Goal: Task Accomplishment & Management: Manage account settings

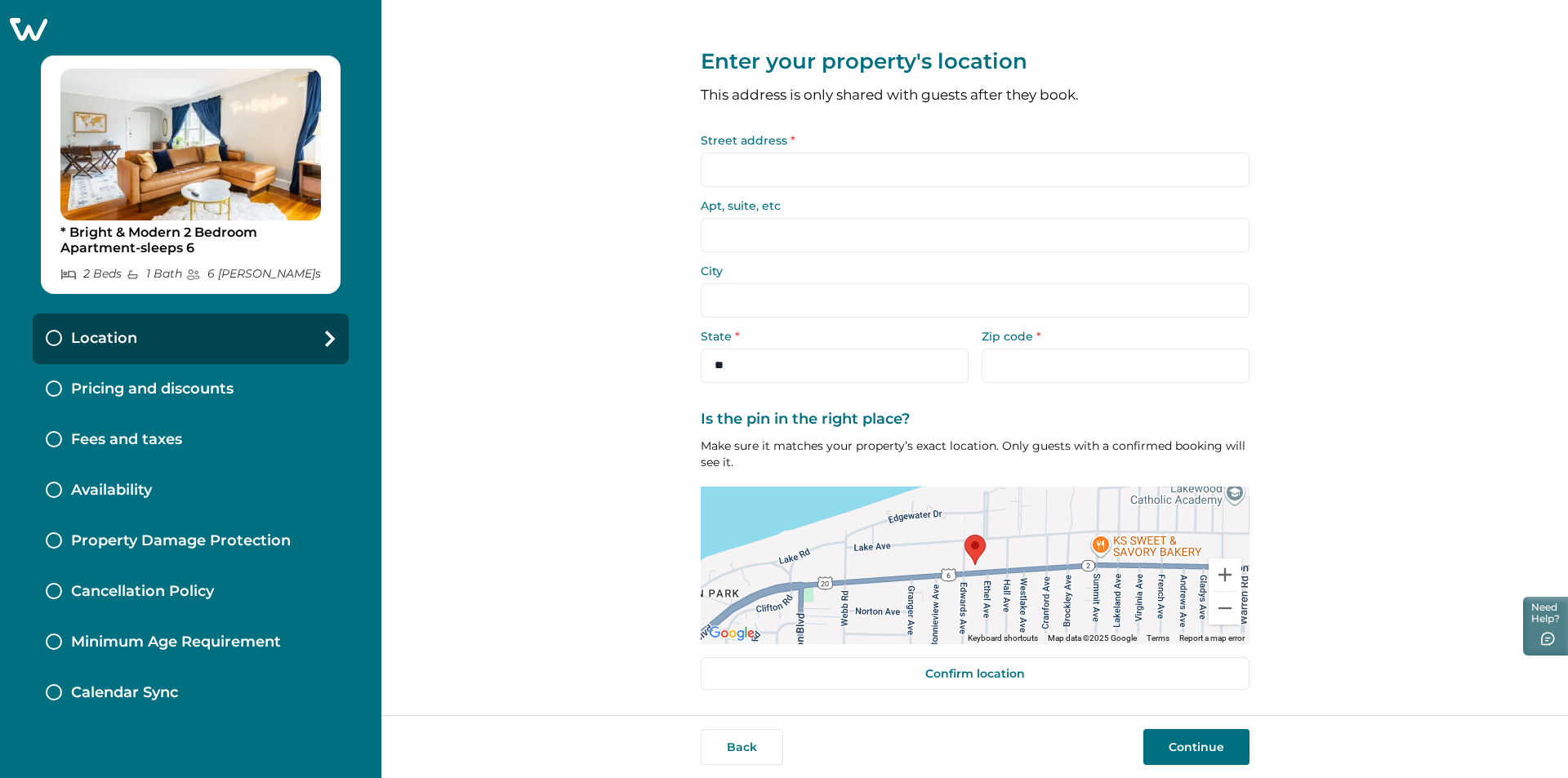
click at [169, 386] on p "Pricing and discounts" at bounding box center [152, 389] width 163 height 18
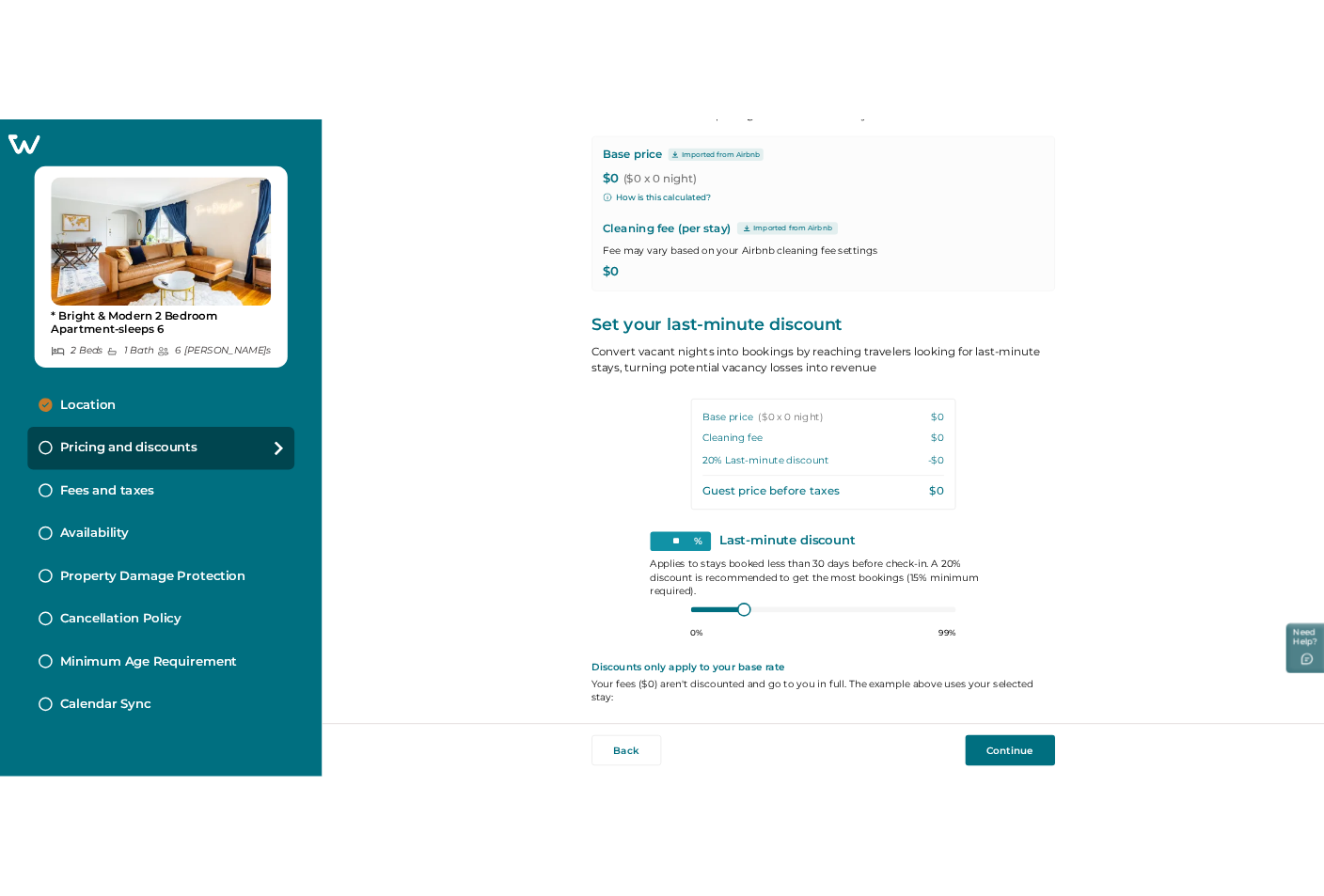
scroll to position [49, 0]
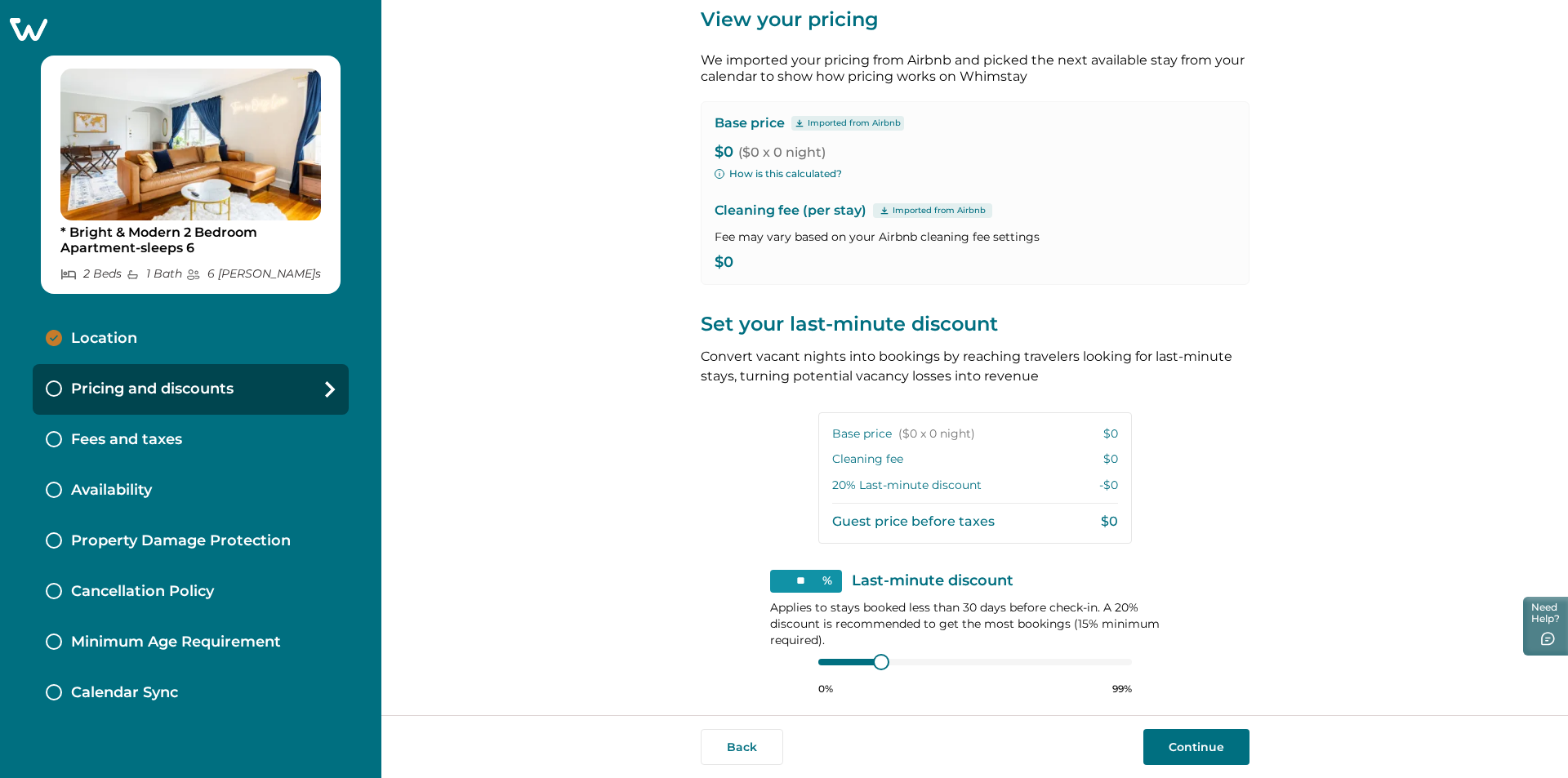
click at [34, 31] on icon at bounding box center [28, 29] width 38 height 23
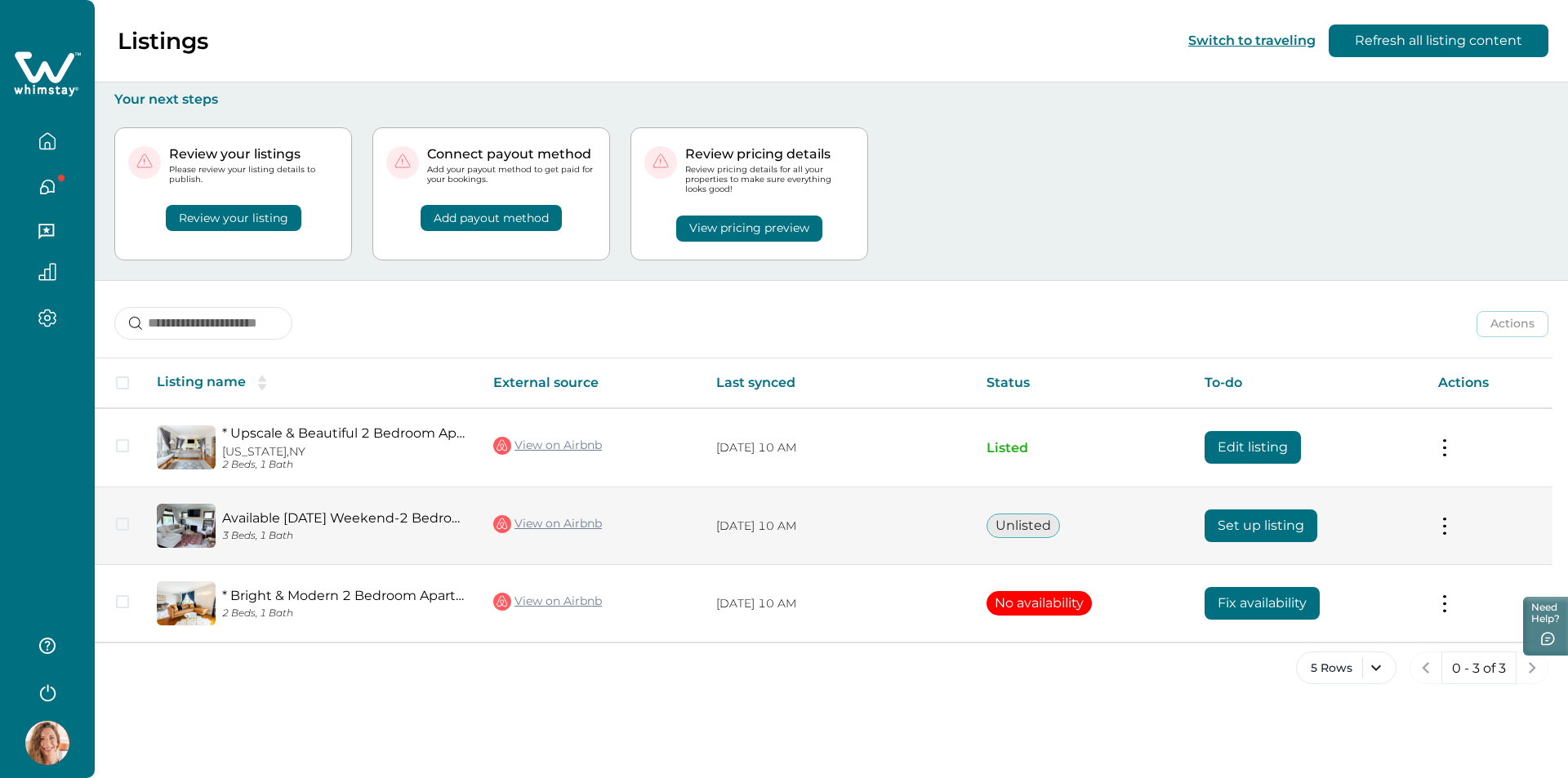
click at [1227, 523] on button "Set up listing" at bounding box center [1261, 526] width 113 height 33
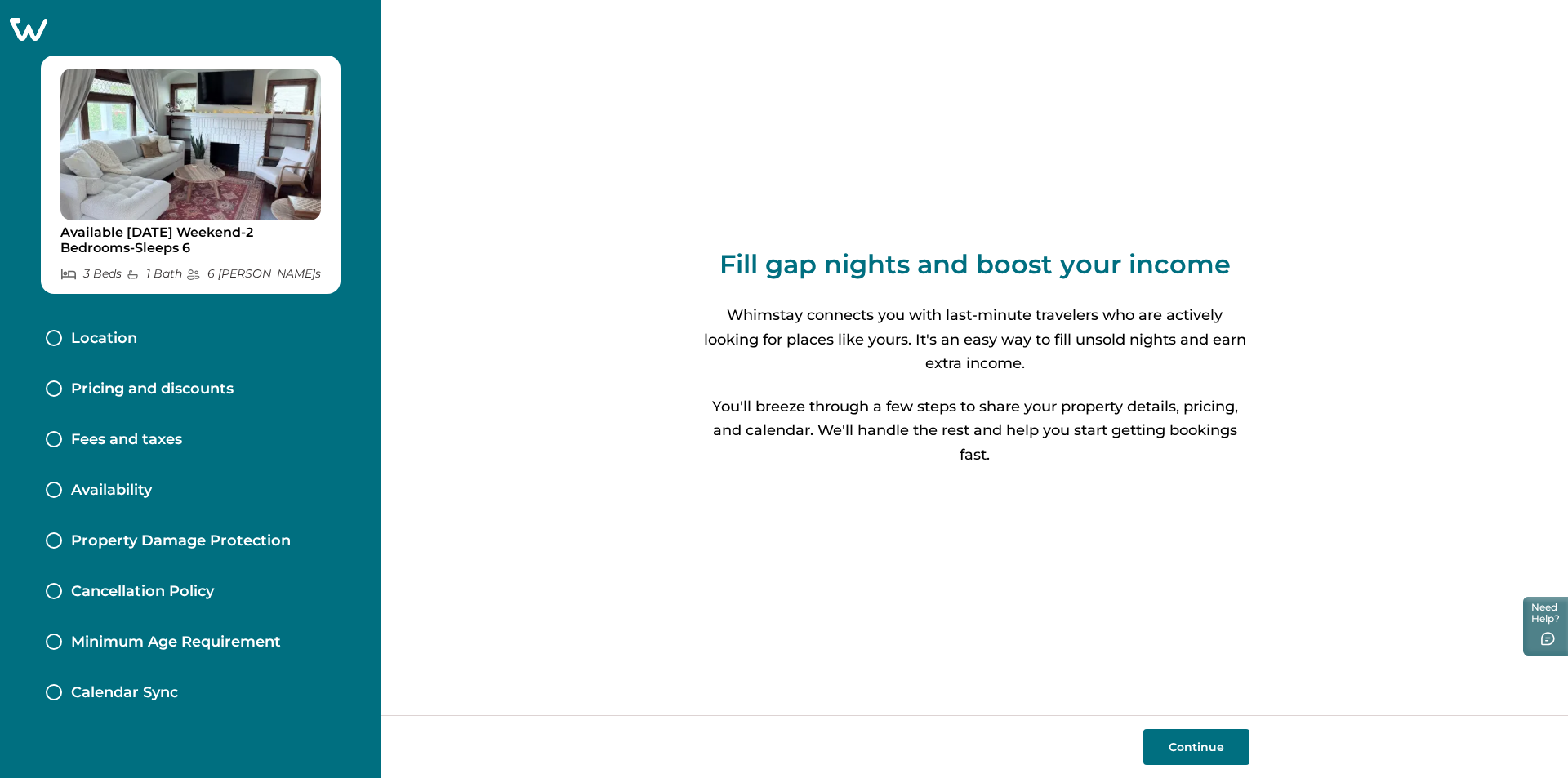
click at [172, 339] on div "Location" at bounding box center [191, 339] width 317 height 51
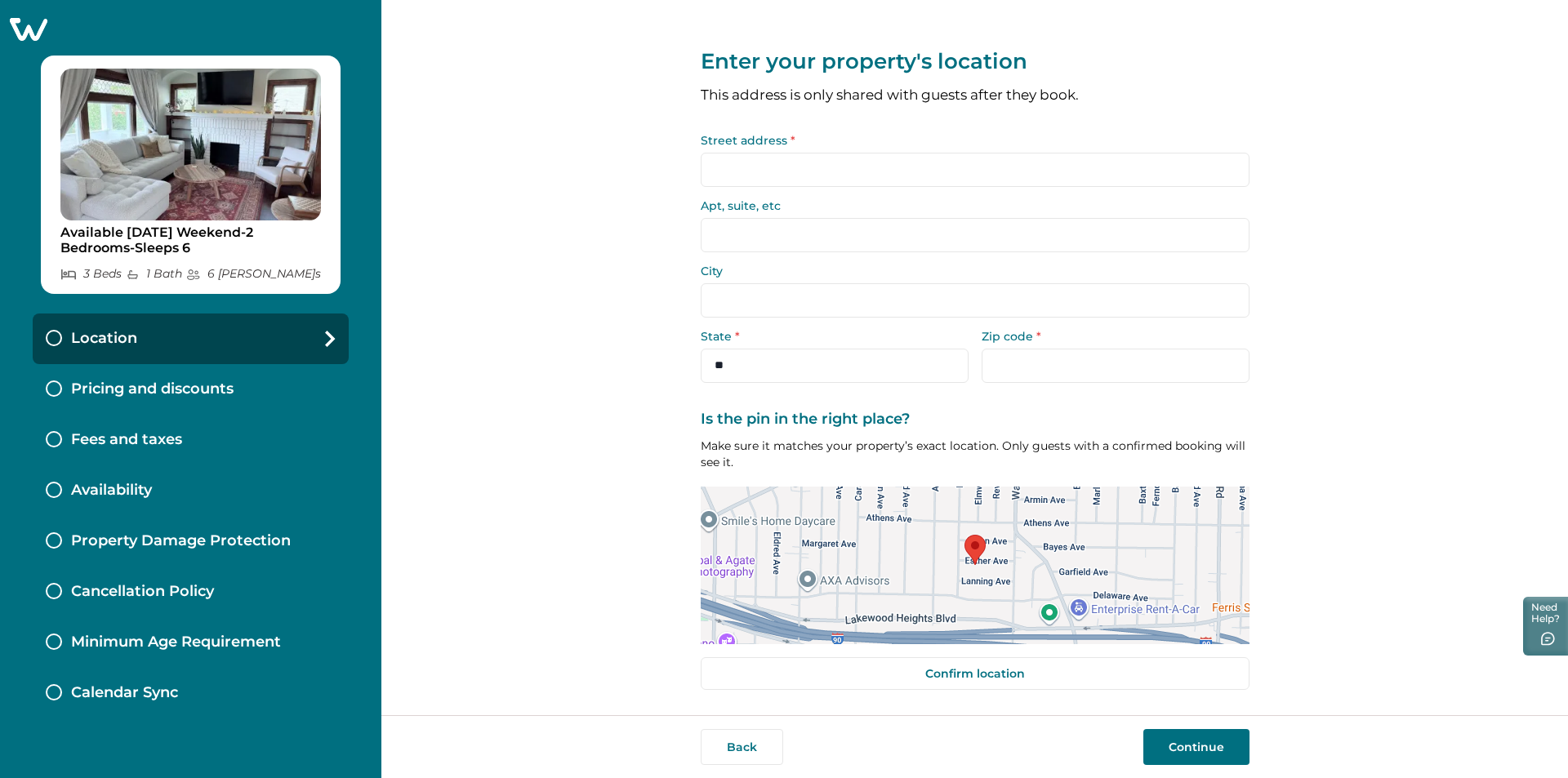
click at [173, 389] on p "Pricing and discounts" at bounding box center [152, 389] width 163 height 18
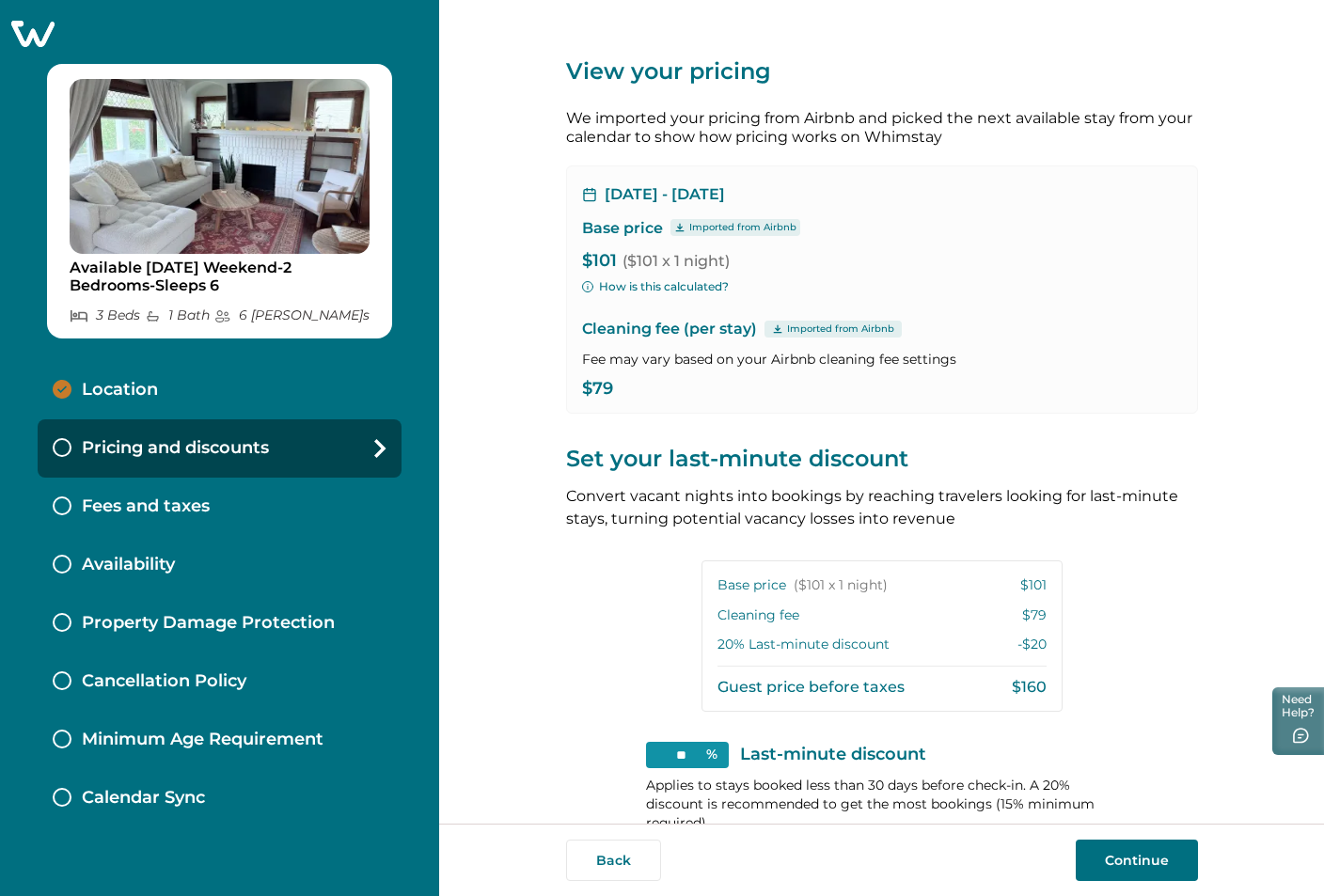
scroll to position [179, 0]
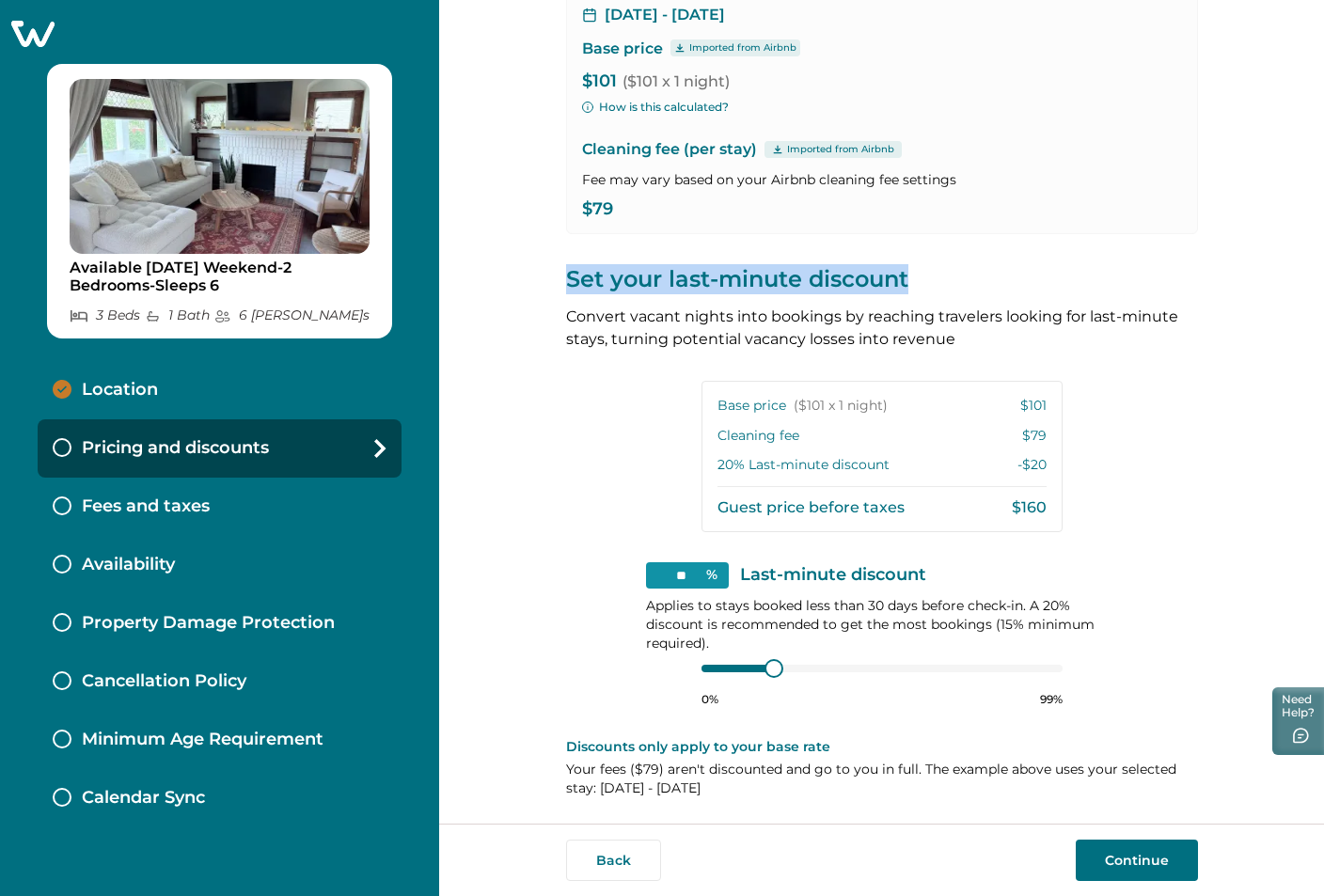
drag, startPoint x: 907, startPoint y: 280, endPoint x: 567, endPoint y: 283, distance: 340.0
click at [567, 283] on p "Set your last-minute discount" at bounding box center [882, 279] width 632 height 30
copy p "Set your last-minute discount"
click at [607, 419] on div "View your pricing We imported your pricing from Airbnb and picked the next avai…" at bounding box center [882, 322] width 632 height 1003
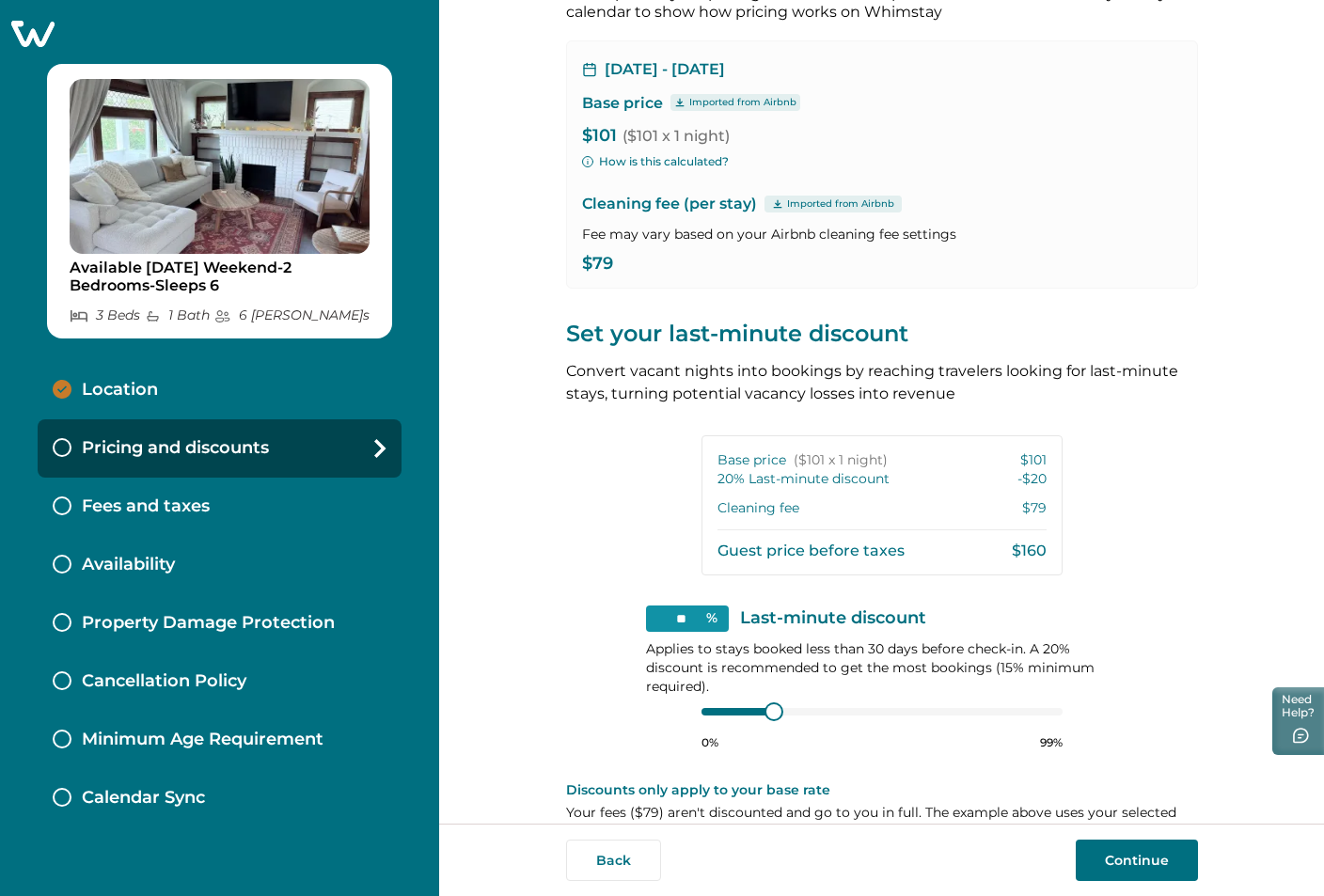
scroll to position [168, 0]
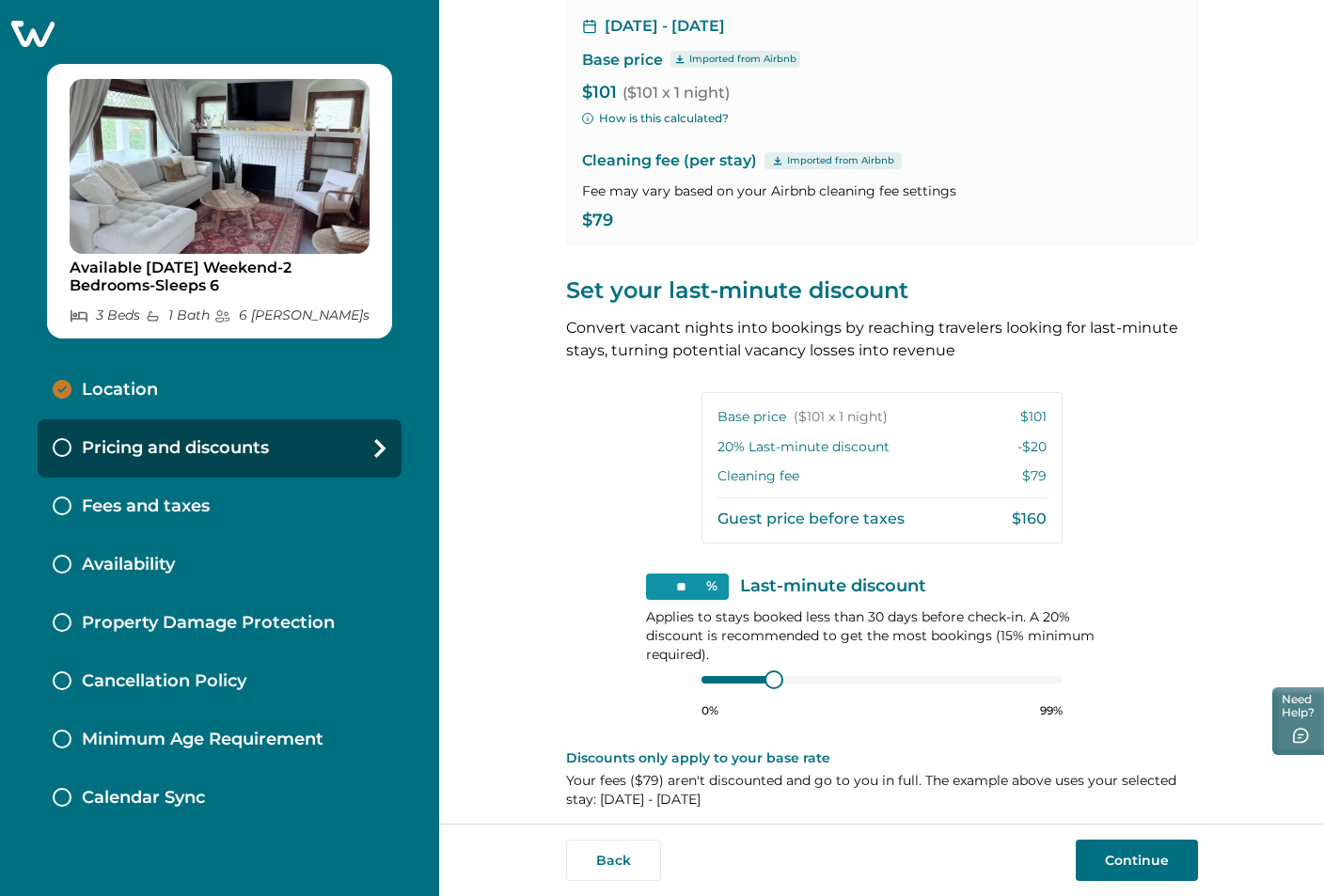
click at [1103, 486] on div "View your pricing We imported your pricing from Airbnb and picked the next avai…" at bounding box center [882, 333] width 632 height 1003
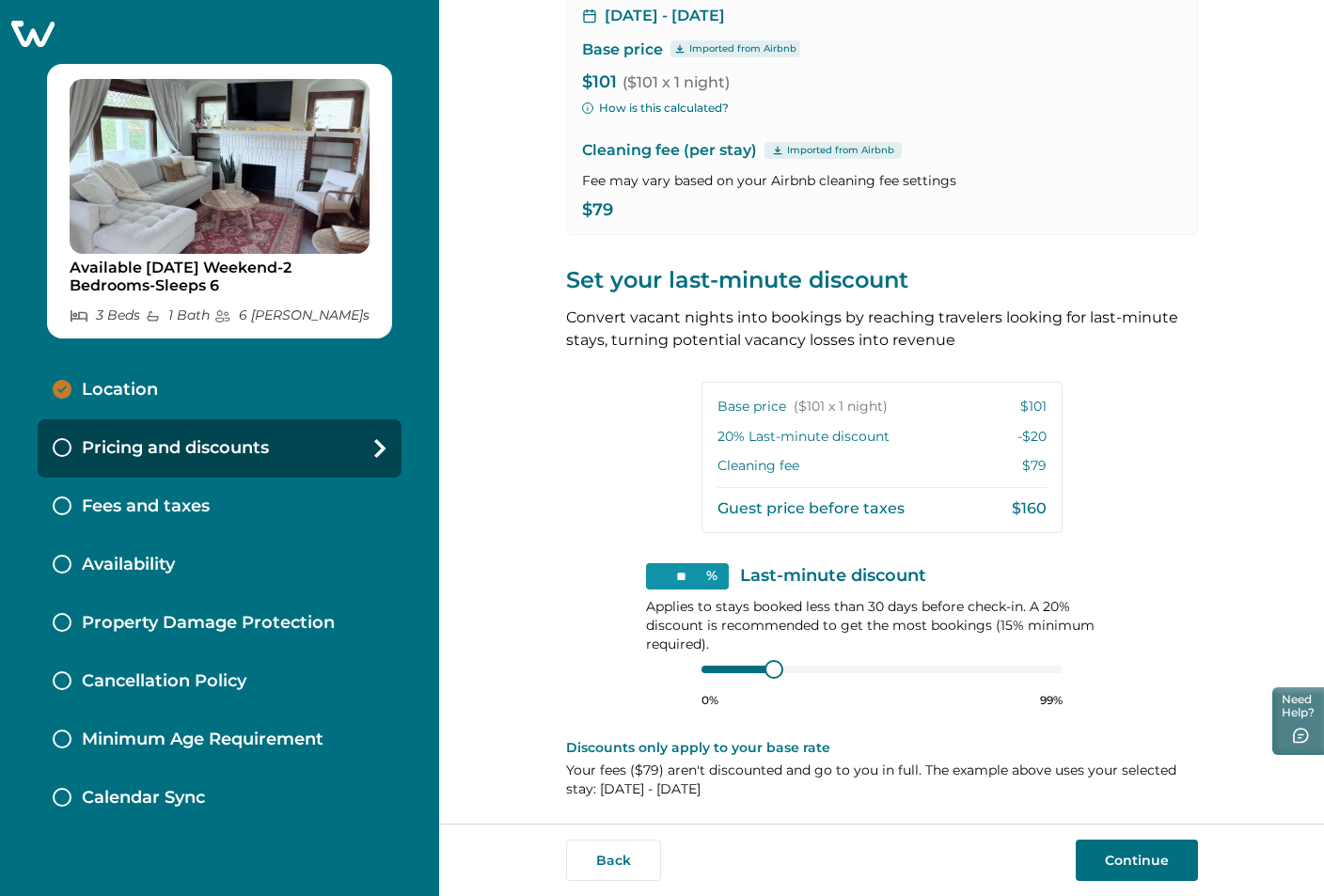
scroll to position [179, 0]
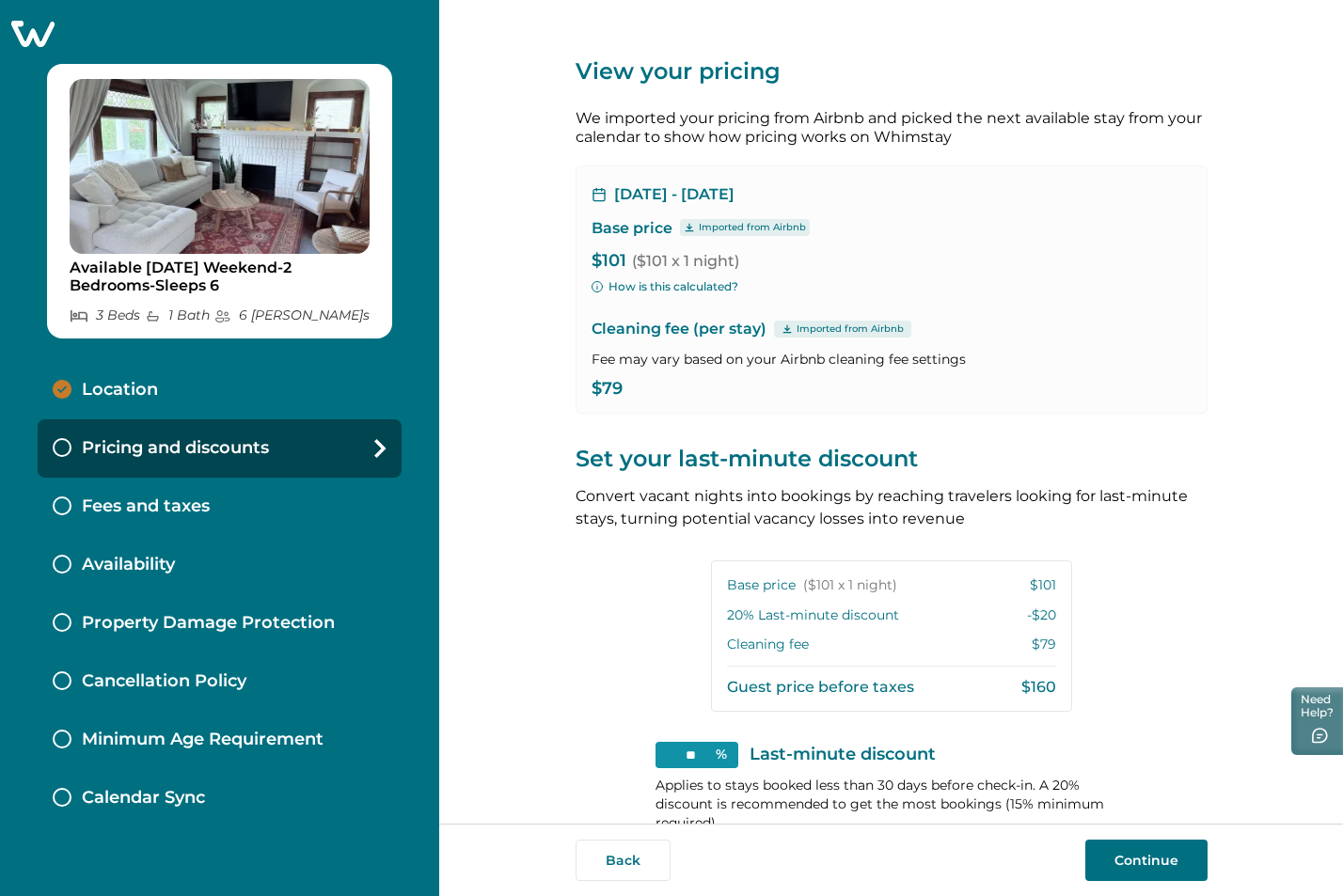
scroll to position [179, 0]
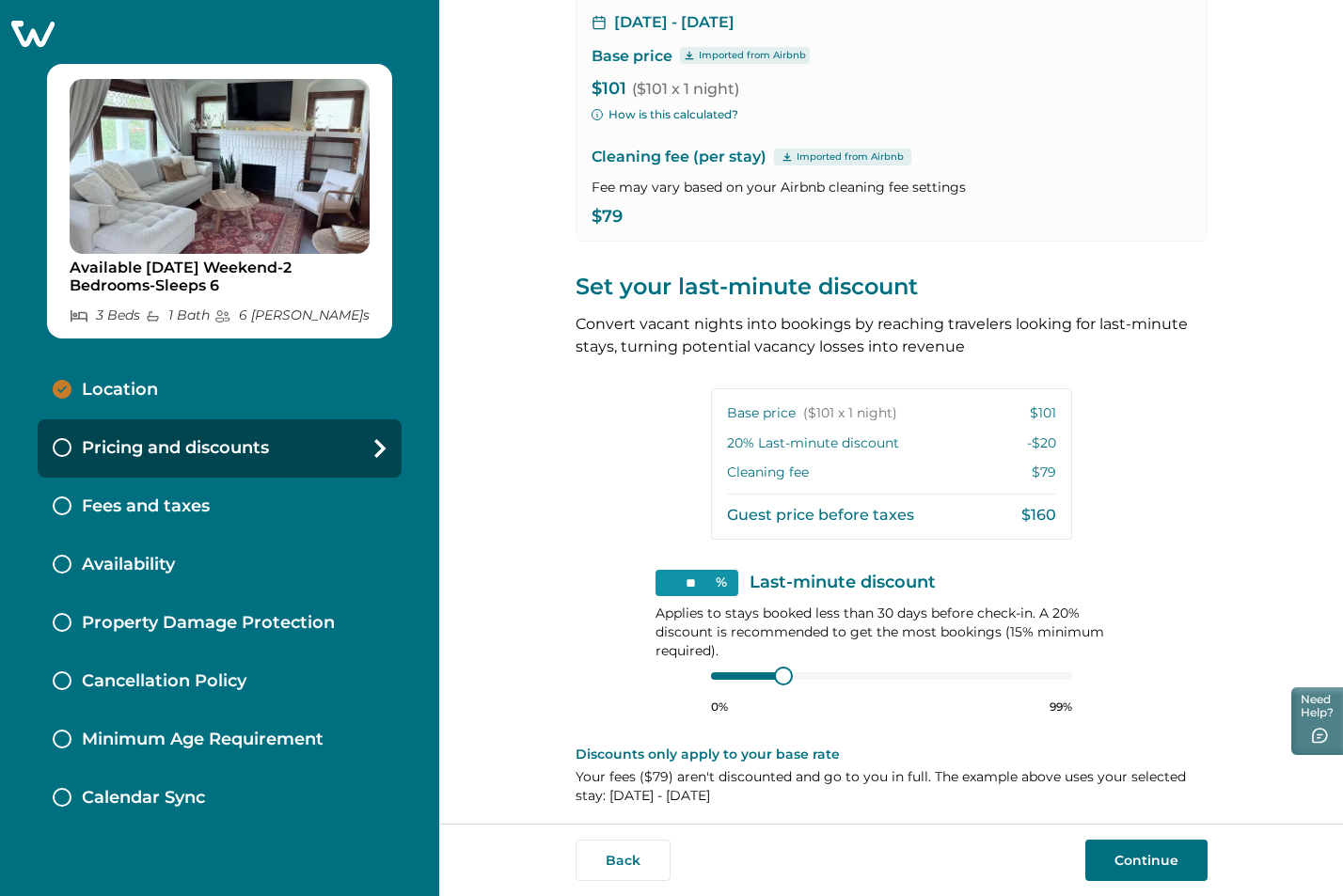
scroll to position [179, 0]
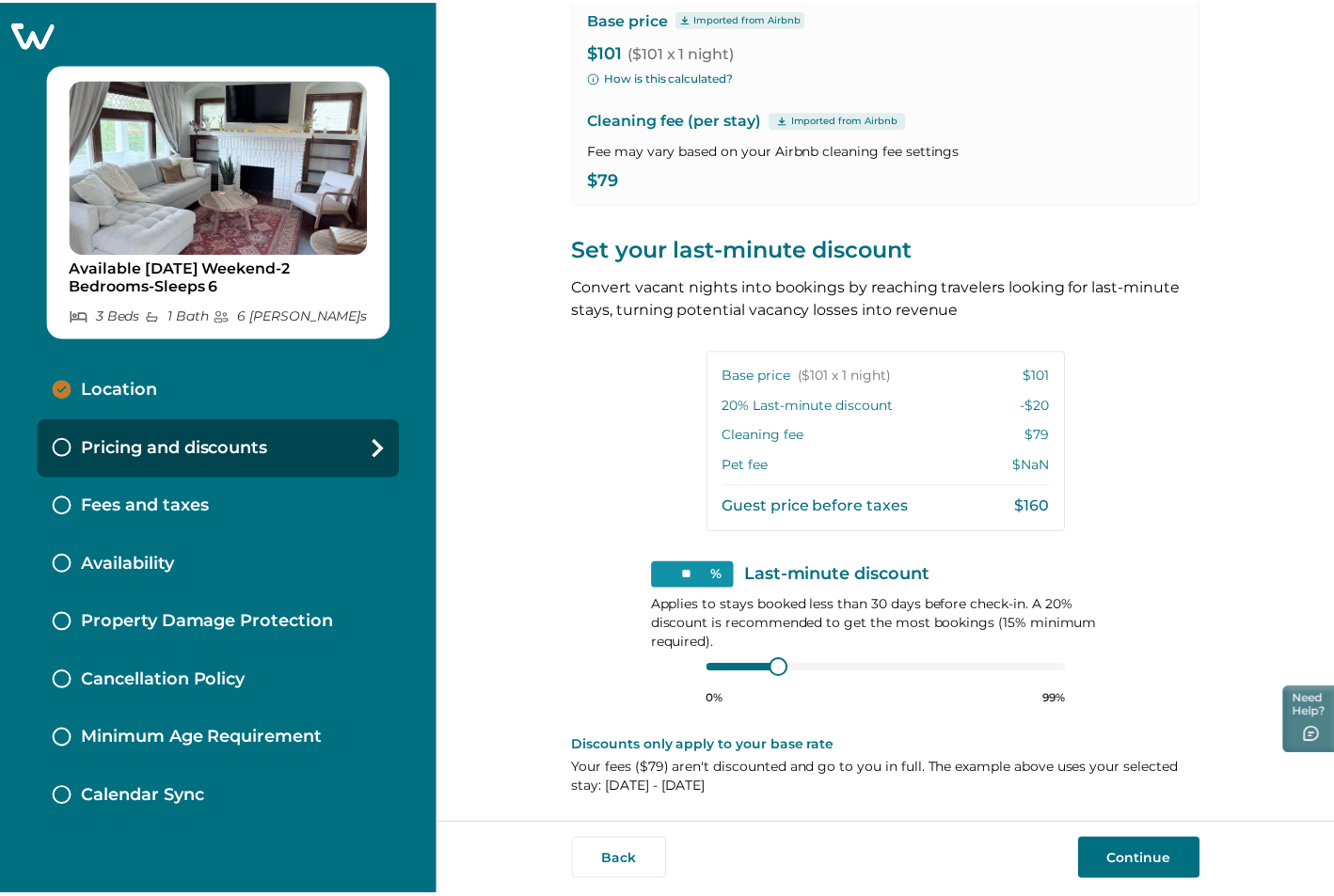
scroll to position [22, 0]
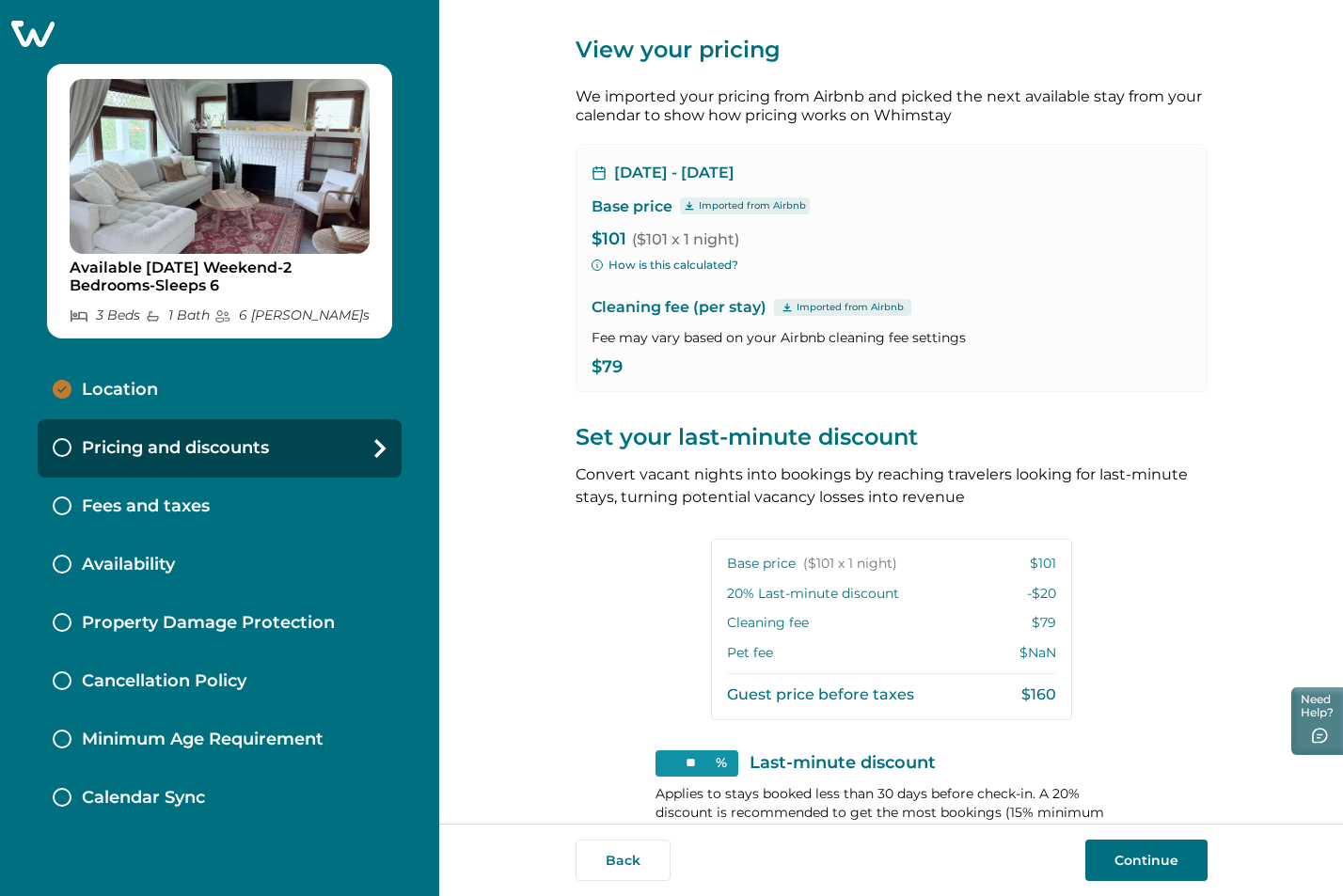
click at [30, 29] on icon at bounding box center [32, 33] width 47 height 29
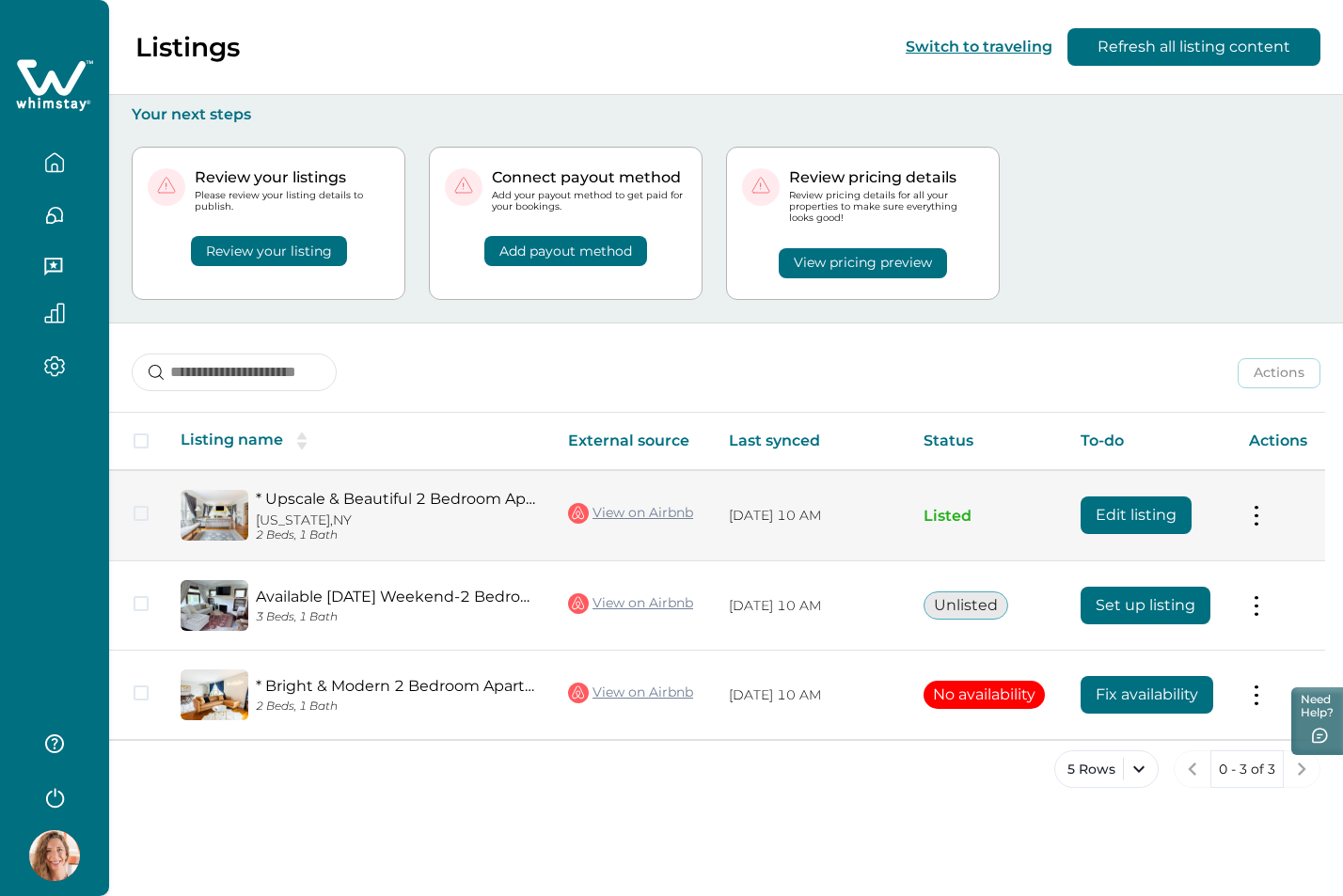
click at [1141, 504] on button "Edit listing" at bounding box center [1136, 515] width 111 height 38
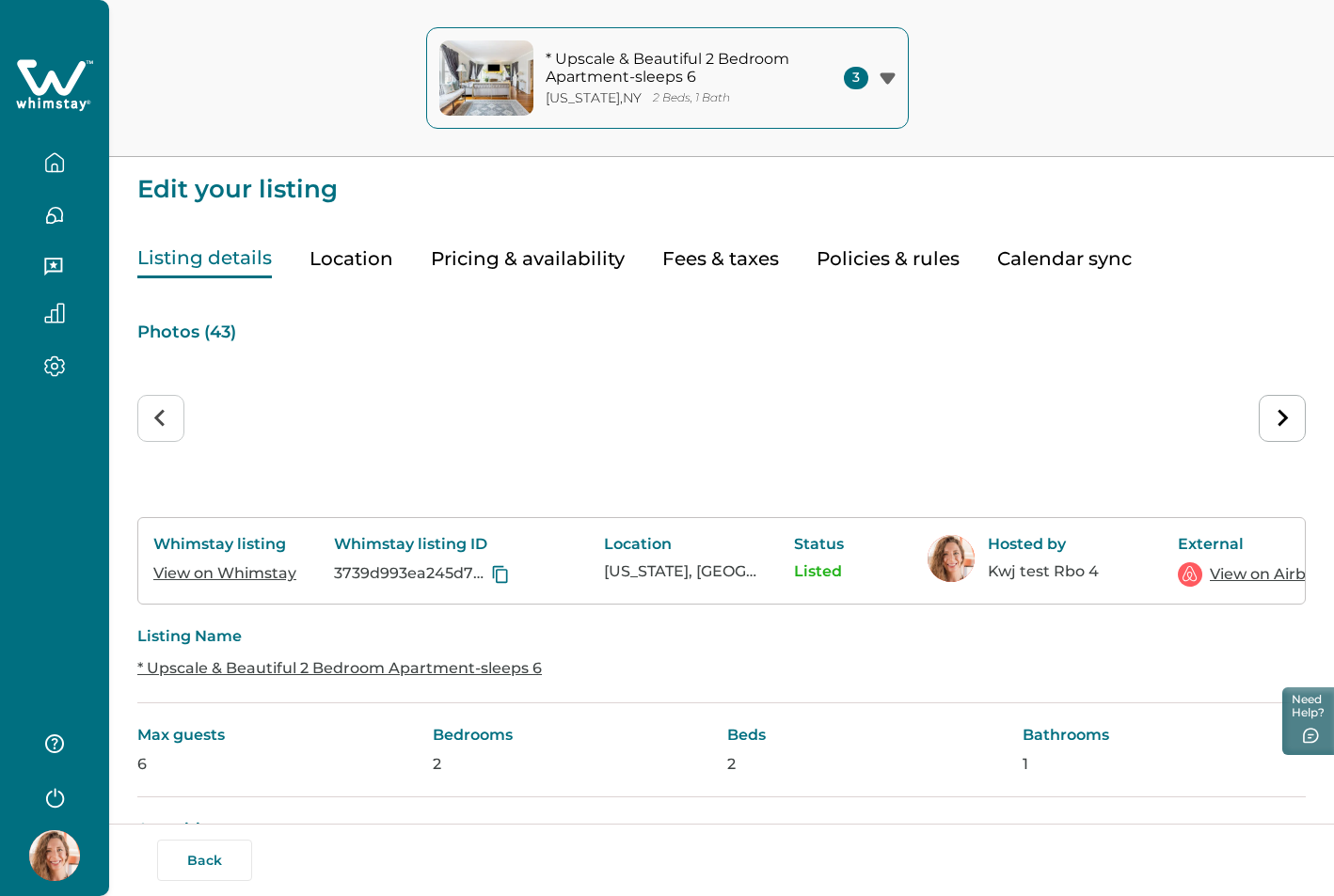
scroll to position [14, 0]
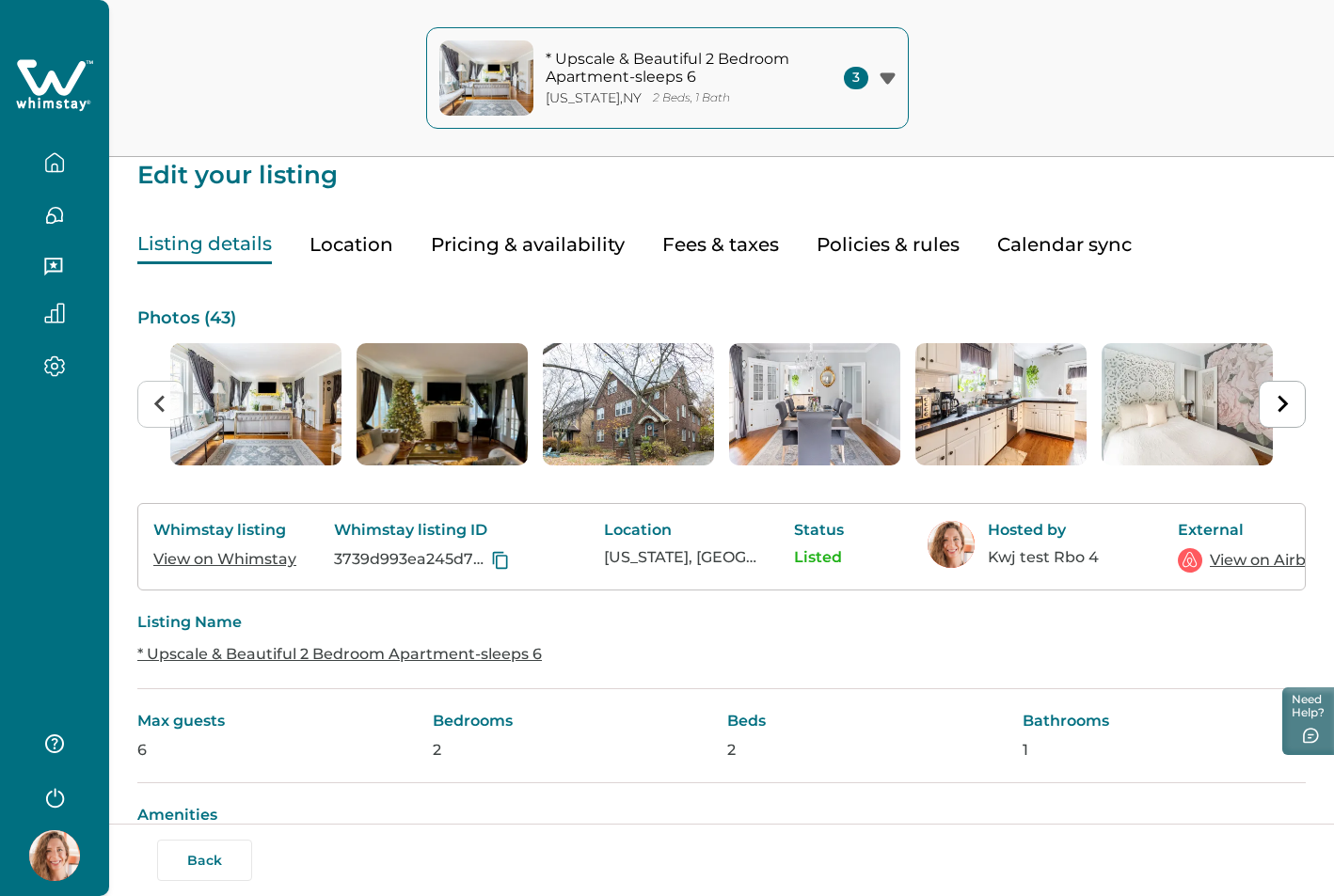
click at [542, 246] on button "Pricing & availability" at bounding box center [528, 245] width 194 height 39
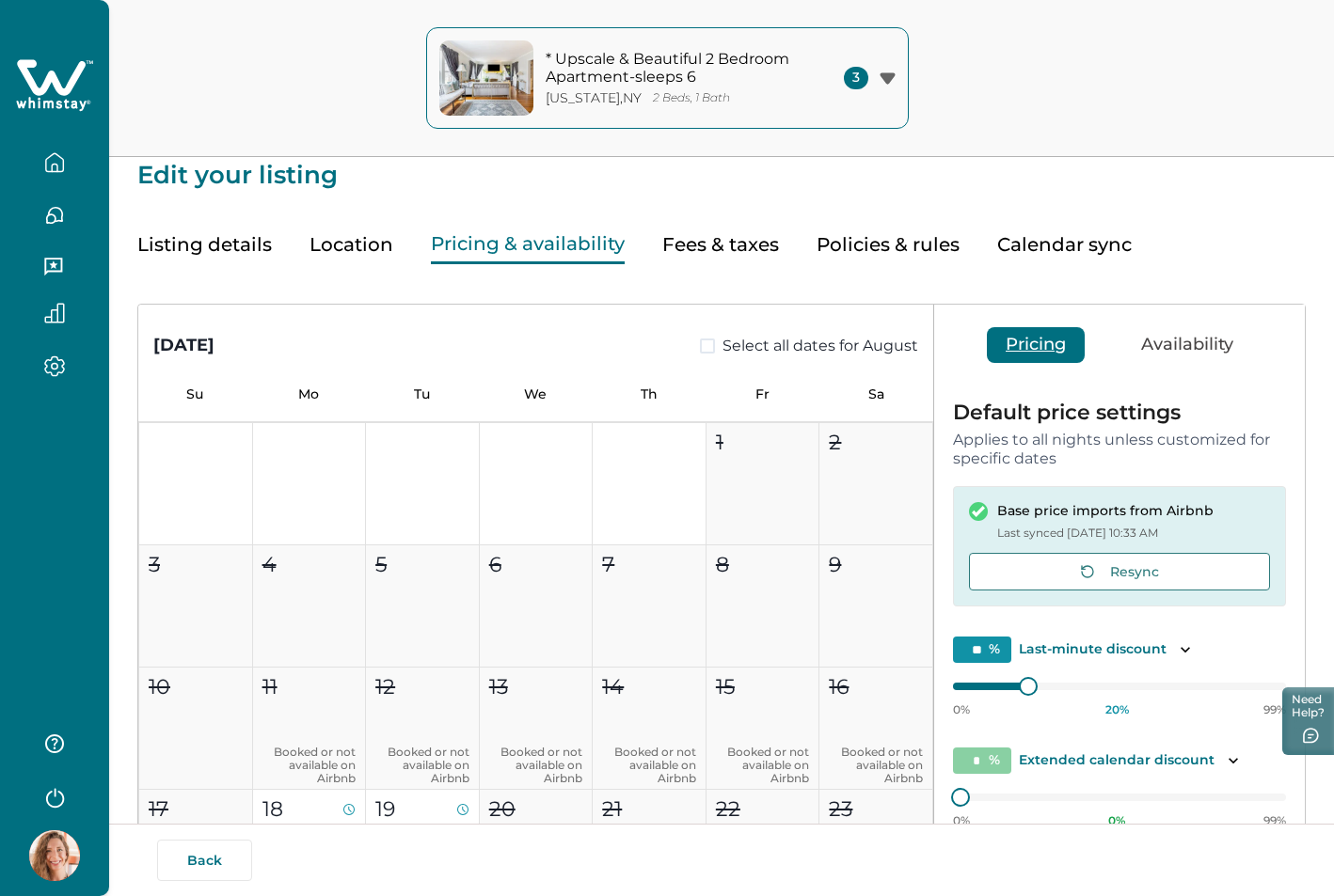
click at [741, 249] on button "Fees & taxes" at bounding box center [721, 245] width 117 height 39
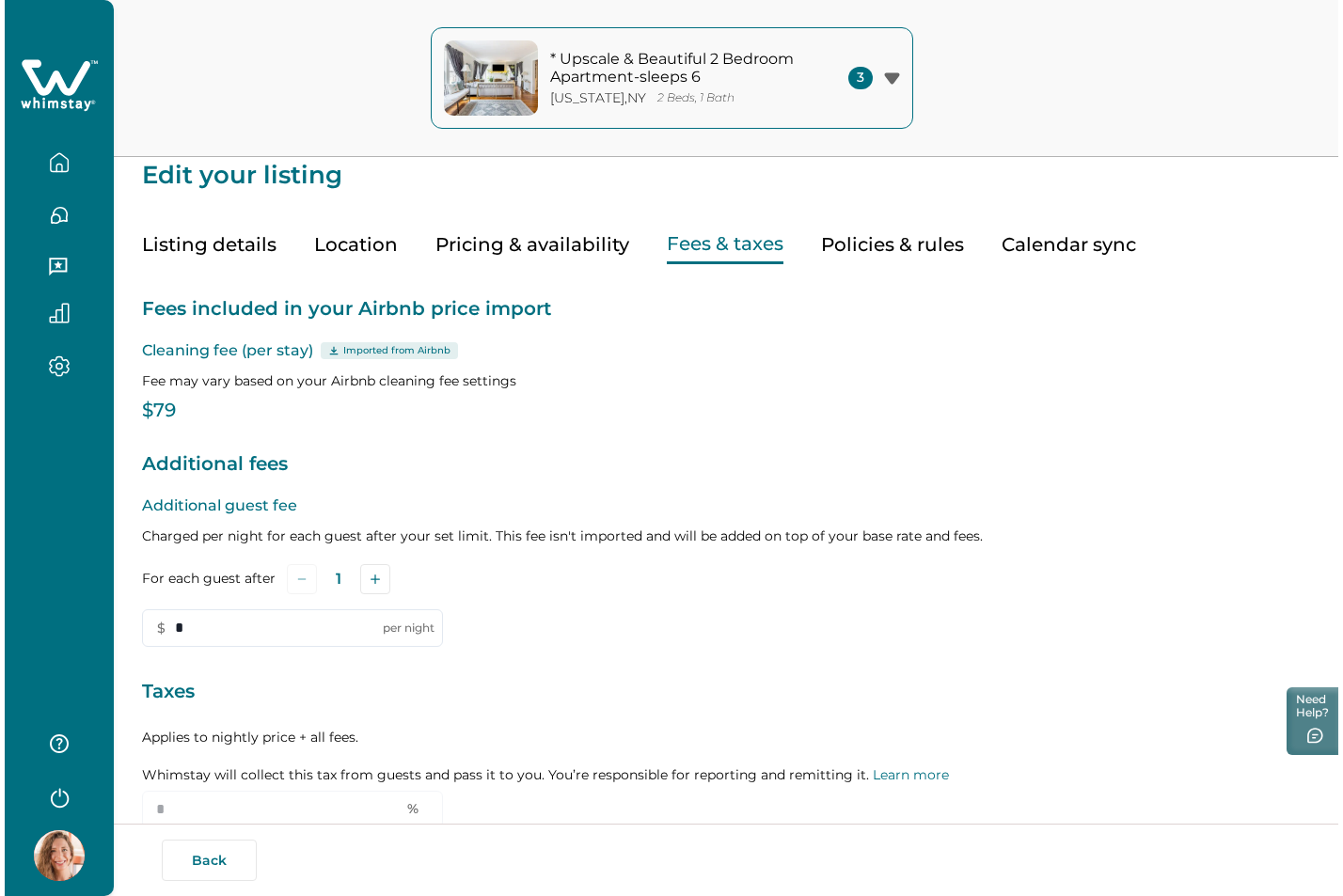
scroll to position [156, 0]
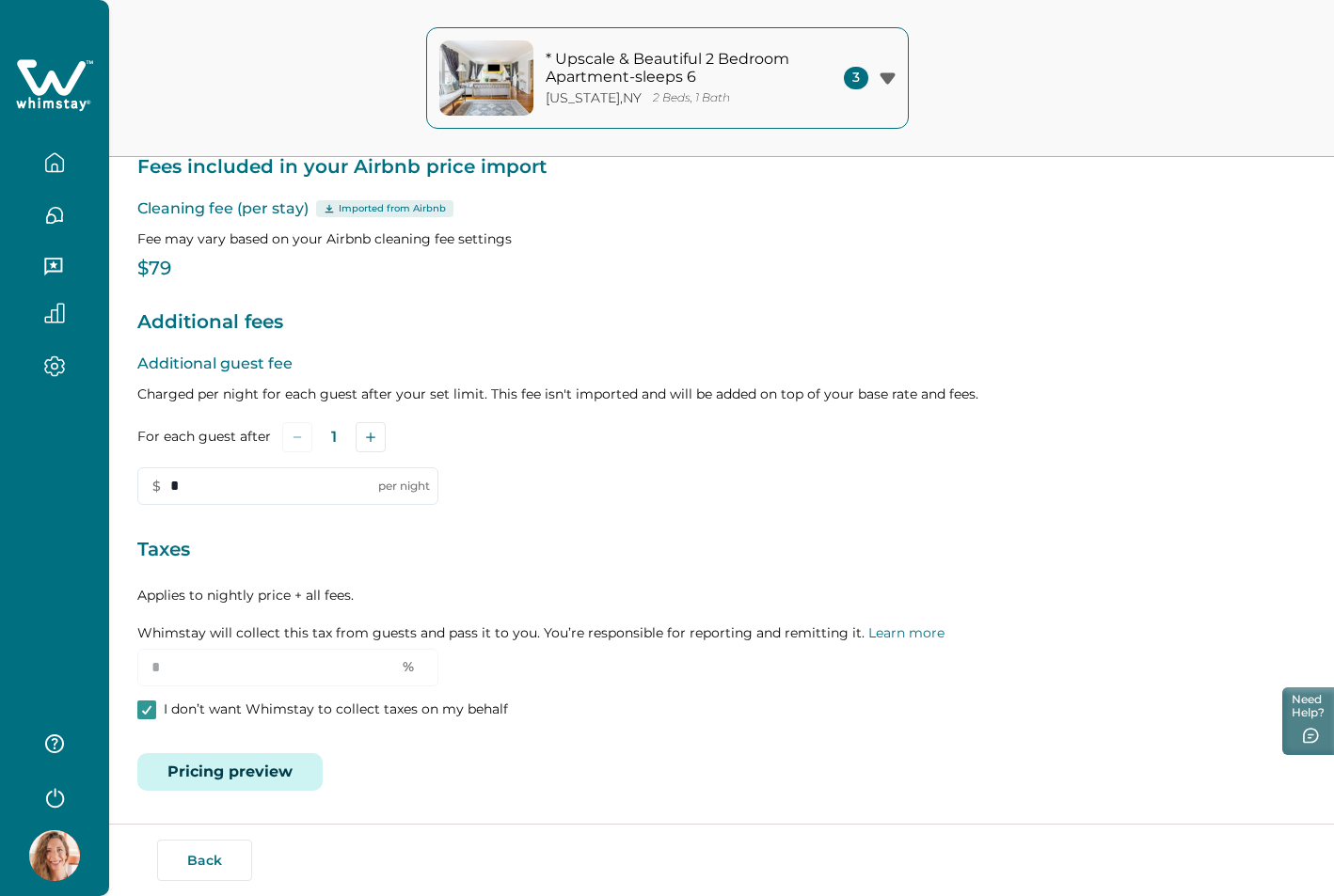
click at [254, 763] on button "Pricing preview" at bounding box center [230, 772] width 185 height 38
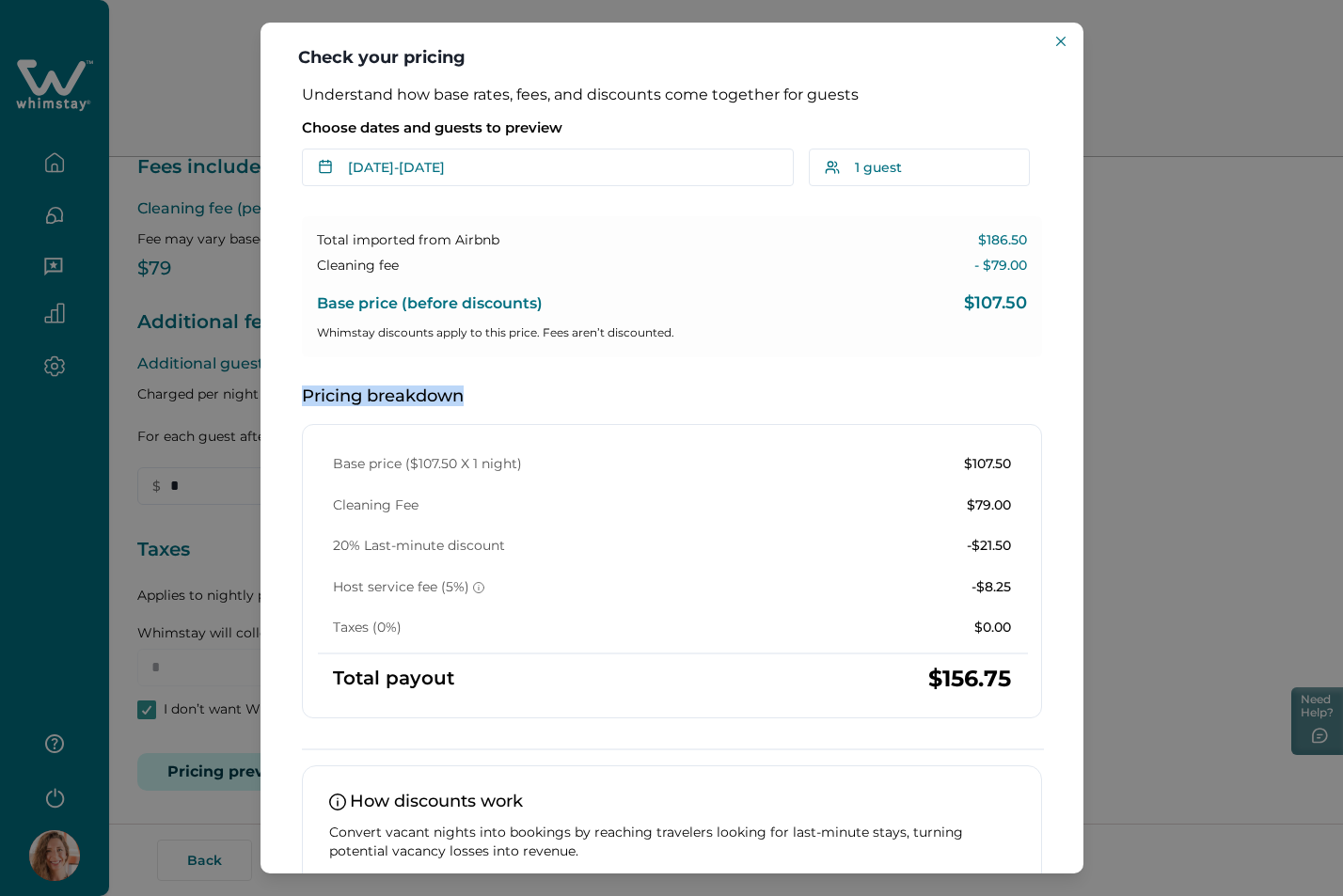
drag, startPoint x: 465, startPoint y: 393, endPoint x: 300, endPoint y: 394, distance: 165.0
click at [300, 394] on div "Understand how base rates, fees, and discounts come together for guests Choose …" at bounding box center [672, 545] width 777 height 919
copy p "Pricing breakdown"
click at [685, 397] on p "Pricing breakdown" at bounding box center [672, 396] width 740 height 19
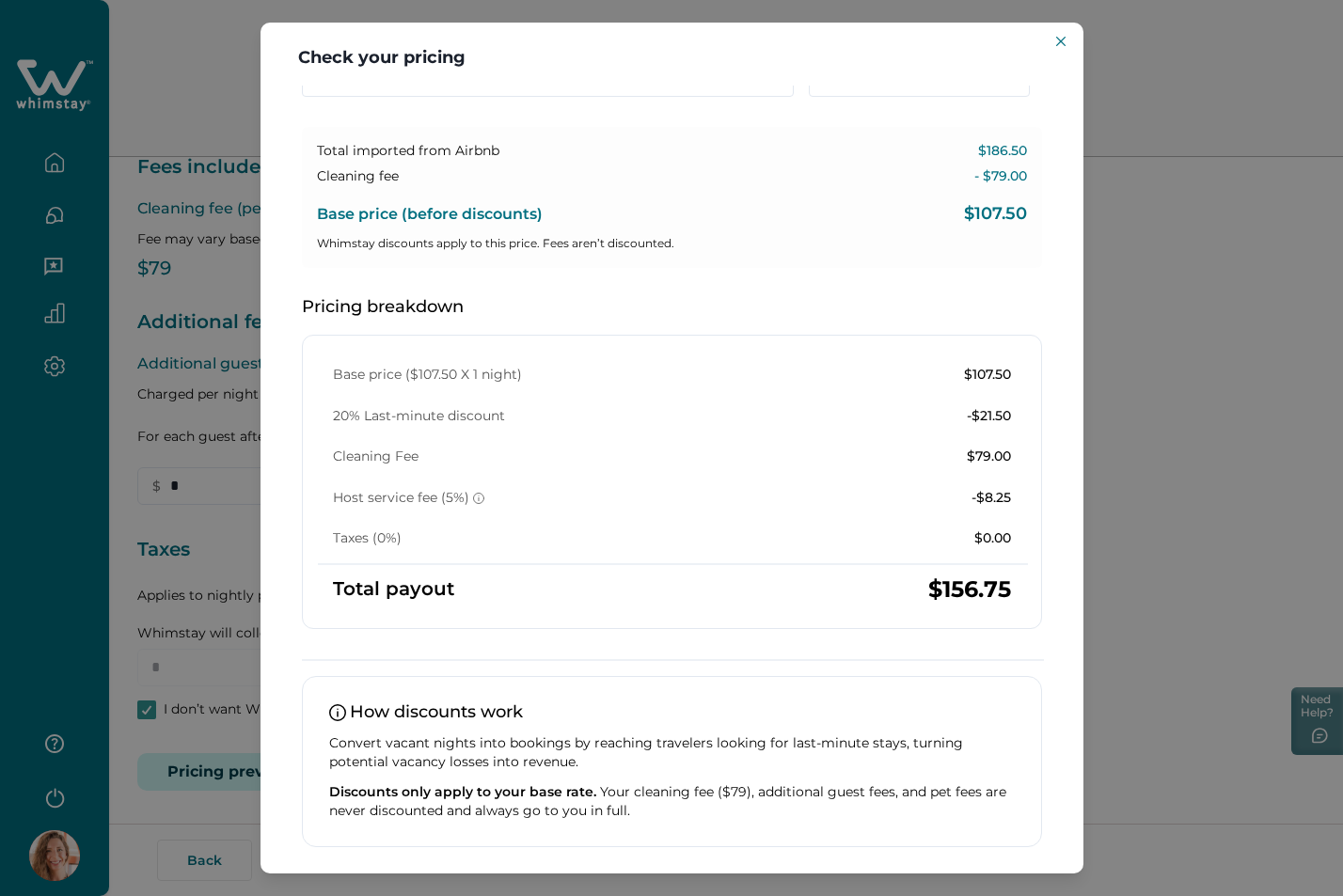
scroll to position [0, 0]
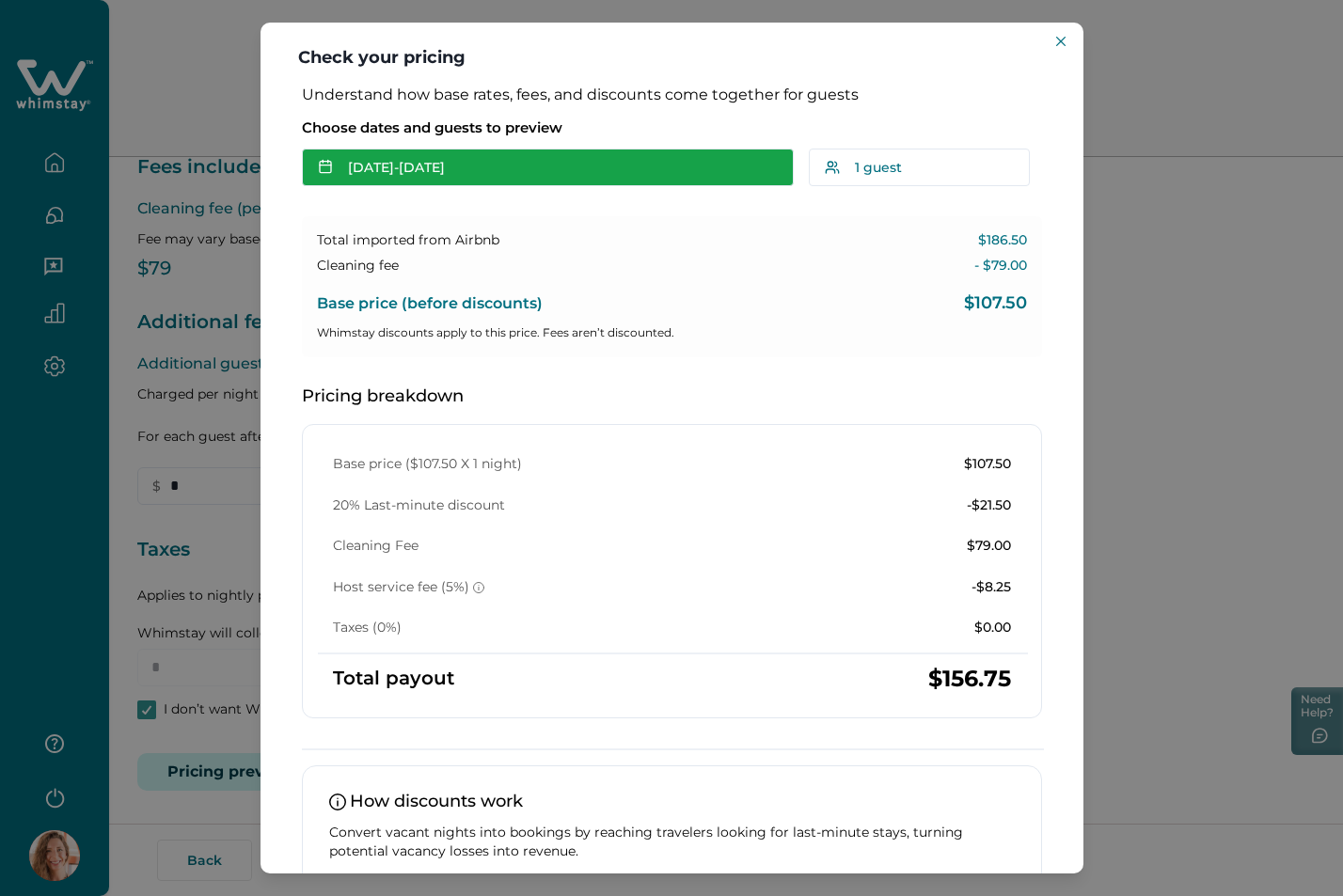
click at [510, 158] on button "[DATE] - [DATE]" at bounding box center [548, 167] width 492 height 38
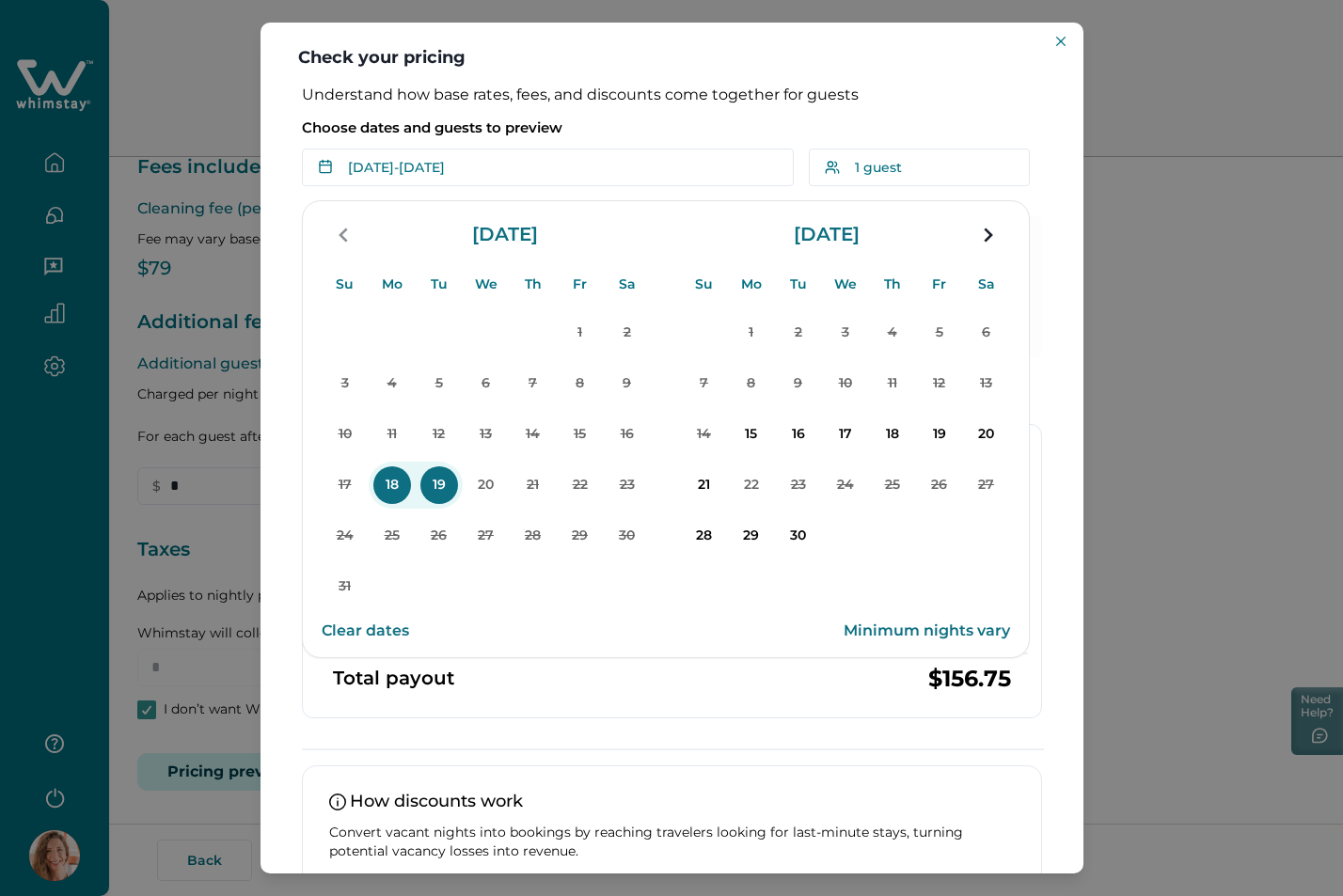
click at [845, 776] on div "How discounts work Convert vacant nights into bookings by reaching travelers lo…" at bounding box center [672, 850] width 740 height 171
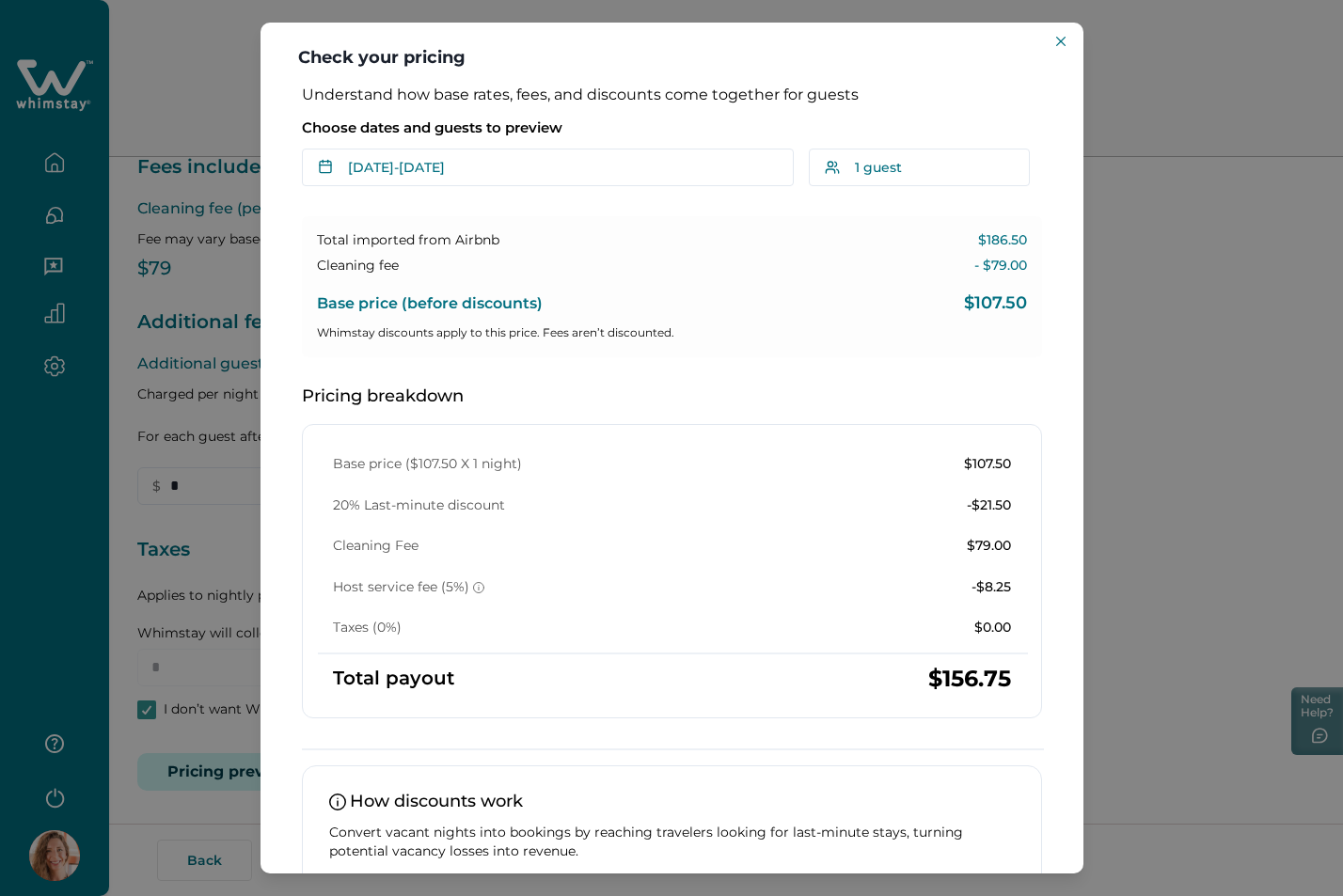
drag, startPoint x: 1230, startPoint y: 548, endPoint x: 1215, endPoint y: 540, distance: 17.0
click at [1230, 548] on div "Check your pricing Understand how base rates, fees, and discounts come together…" at bounding box center [672, 448] width 1343 height 896
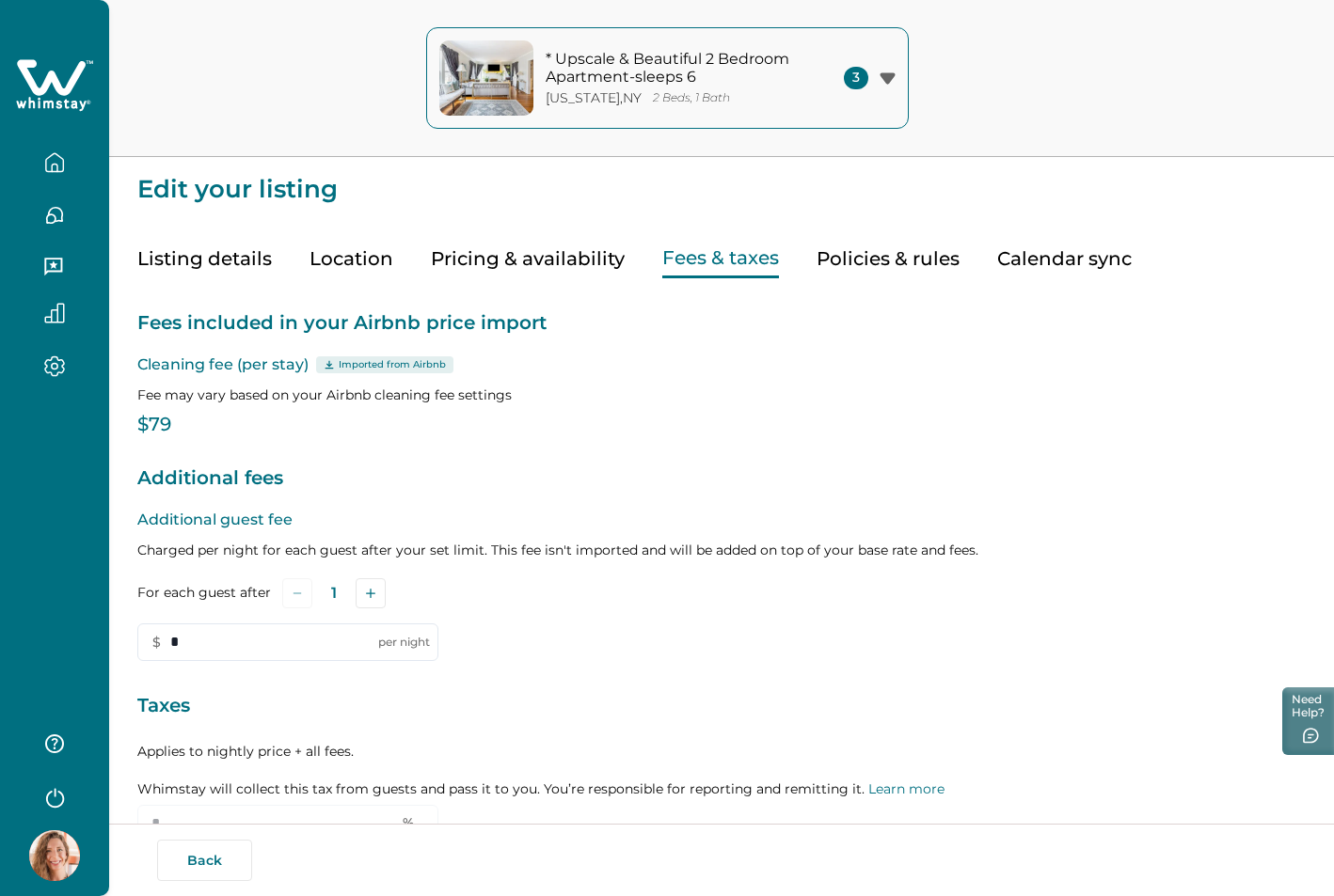
click at [539, 252] on button "Pricing & availability" at bounding box center [528, 258] width 194 height 39
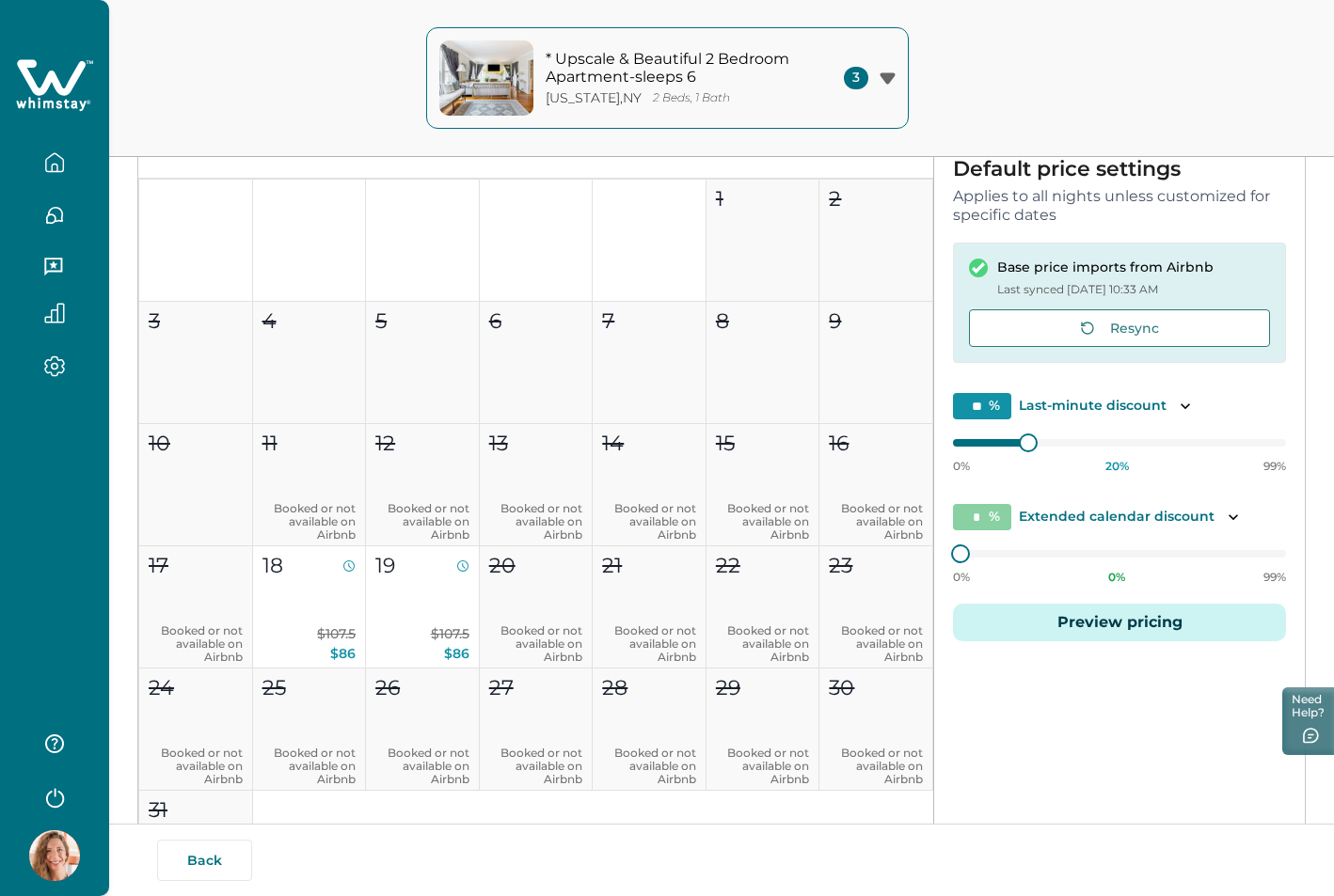
scroll to position [358, 0]
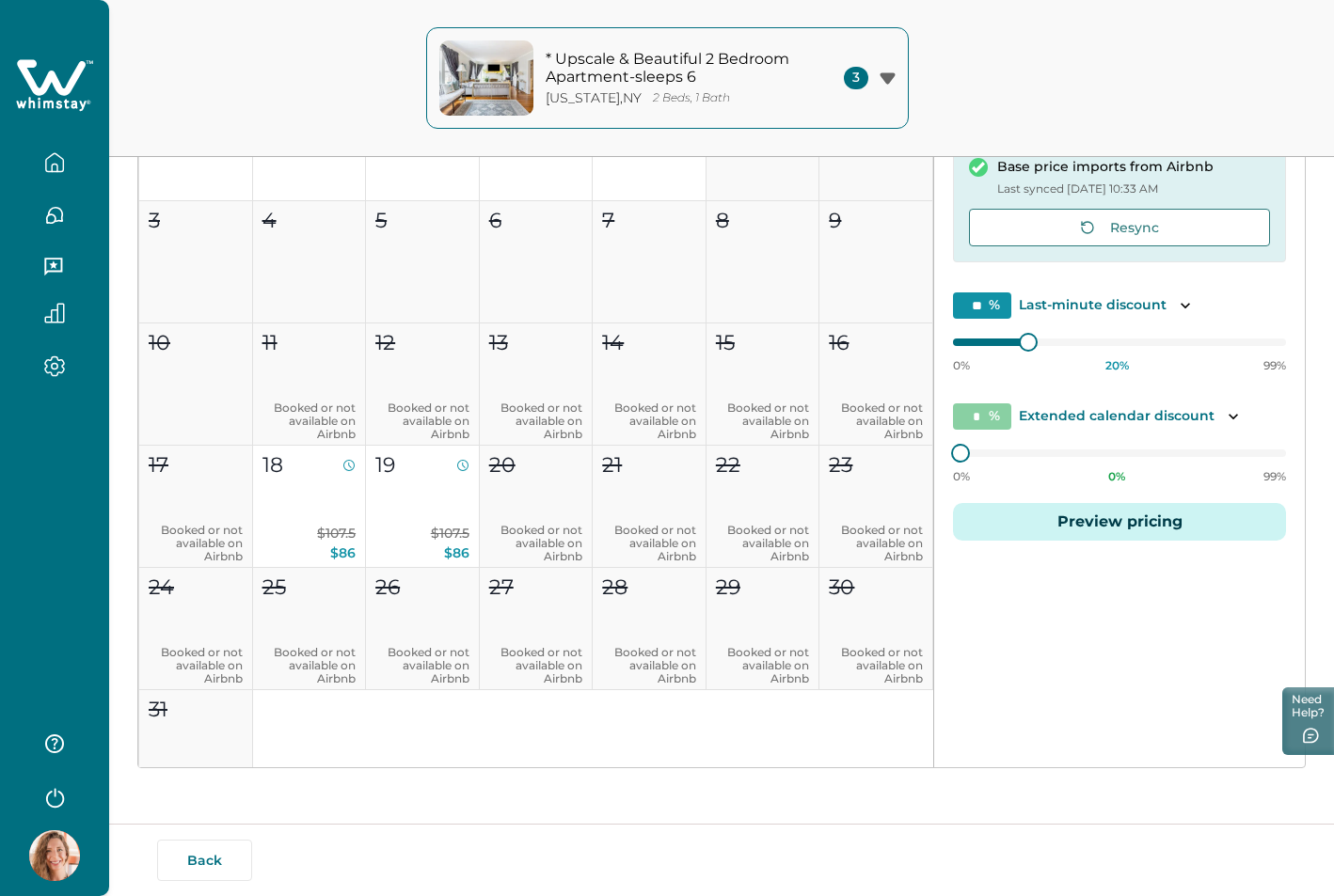
click at [1131, 518] on button "Preview pricing" at bounding box center [1119, 522] width 333 height 38
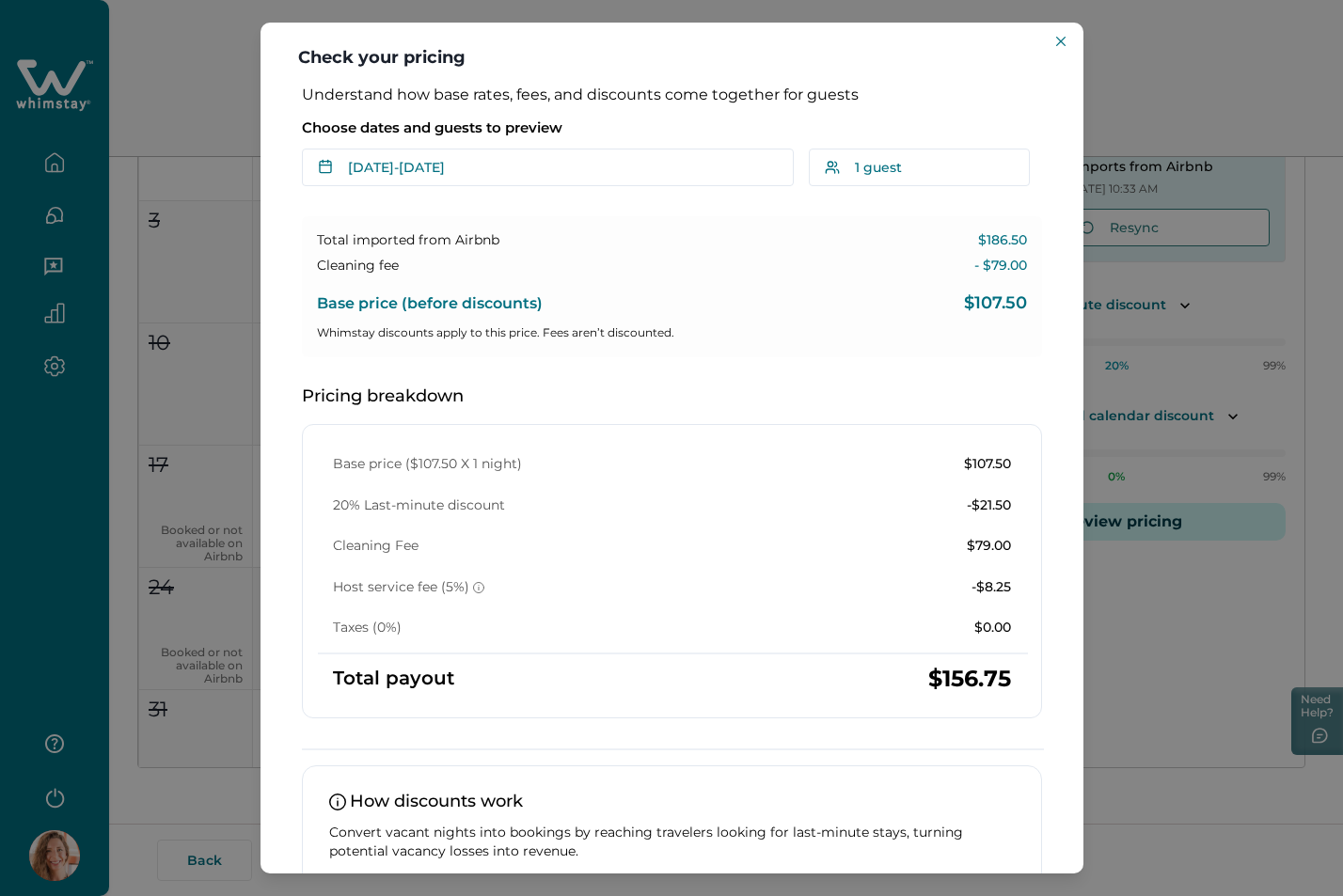
click at [1203, 614] on div "Check your pricing Understand how base rates, fees, and discounts come together…" at bounding box center [672, 448] width 1343 height 896
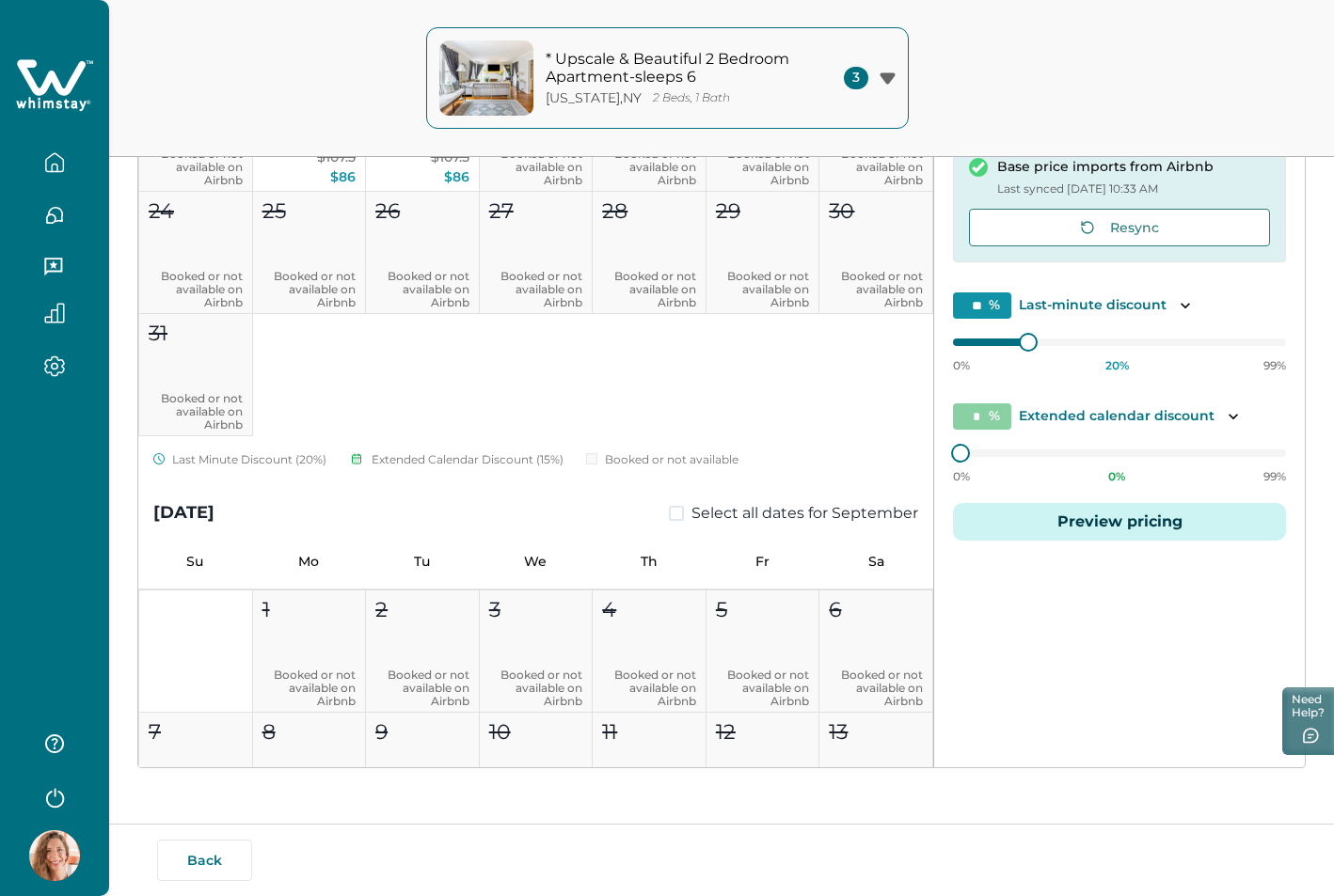
scroll to position [0, 0]
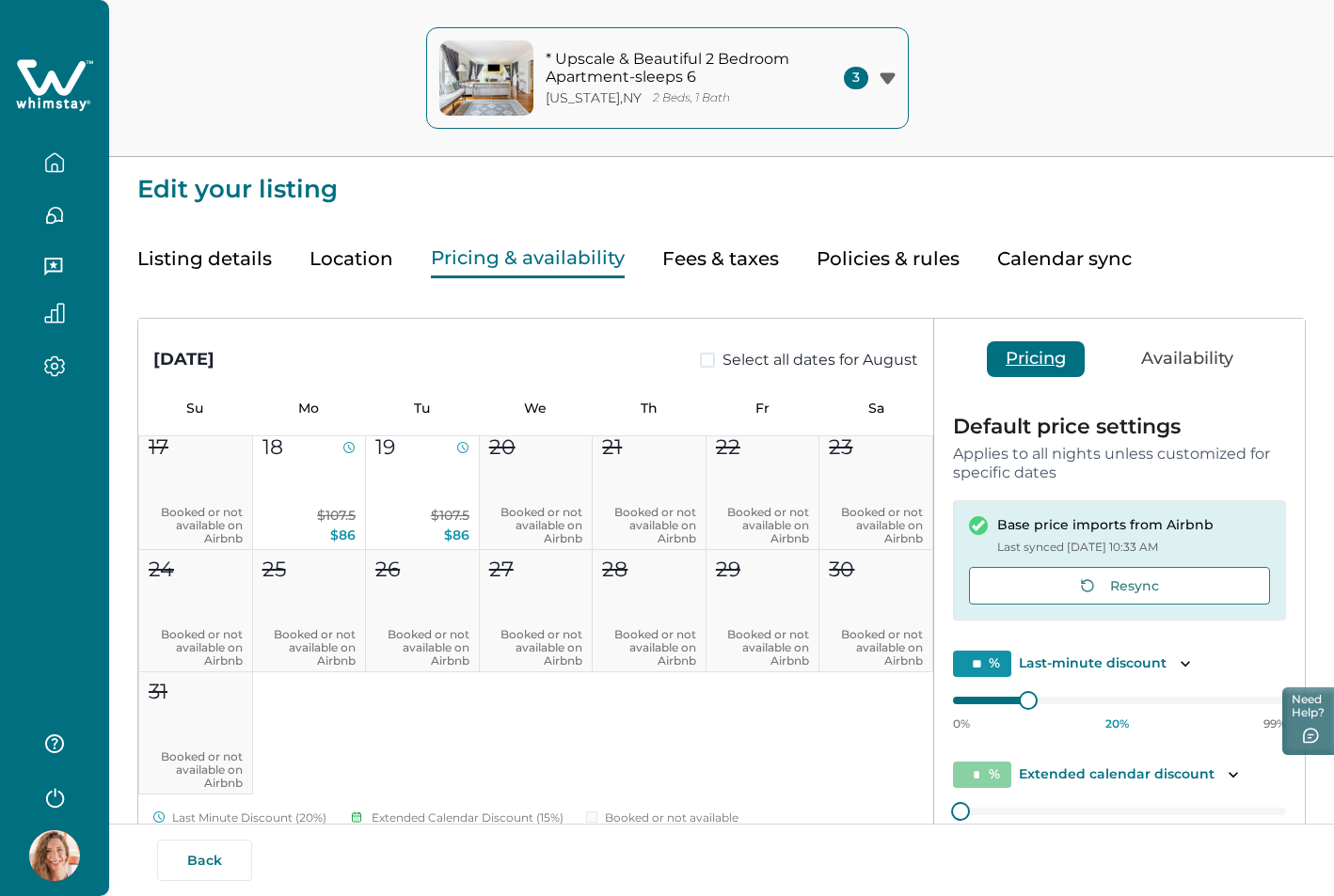
drag, startPoint x: 671, startPoint y: 264, endPoint x: 601, endPoint y: 574, distance: 317.8
click at [671, 264] on button "Fees & taxes" at bounding box center [721, 258] width 117 height 39
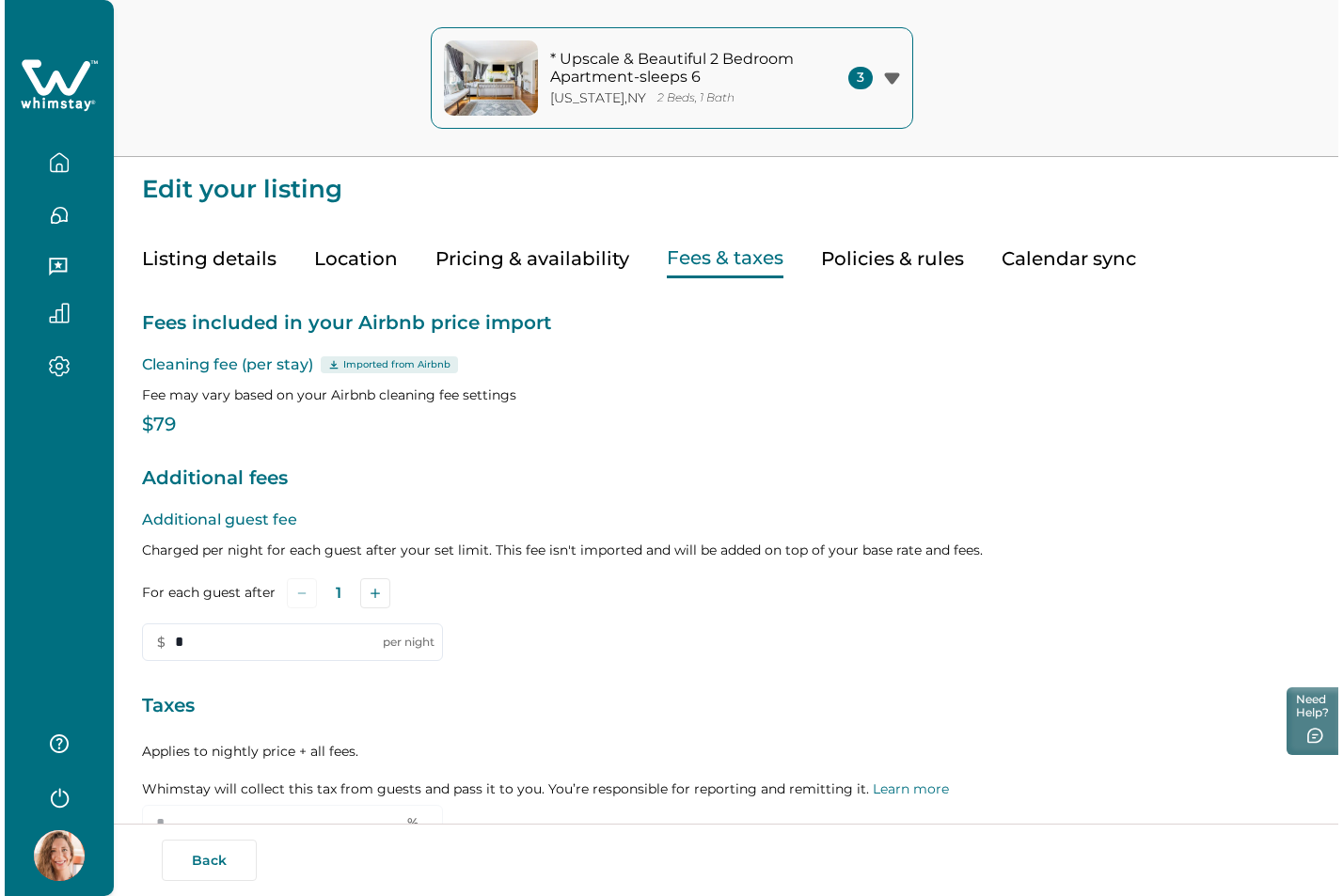
scroll to position [156, 0]
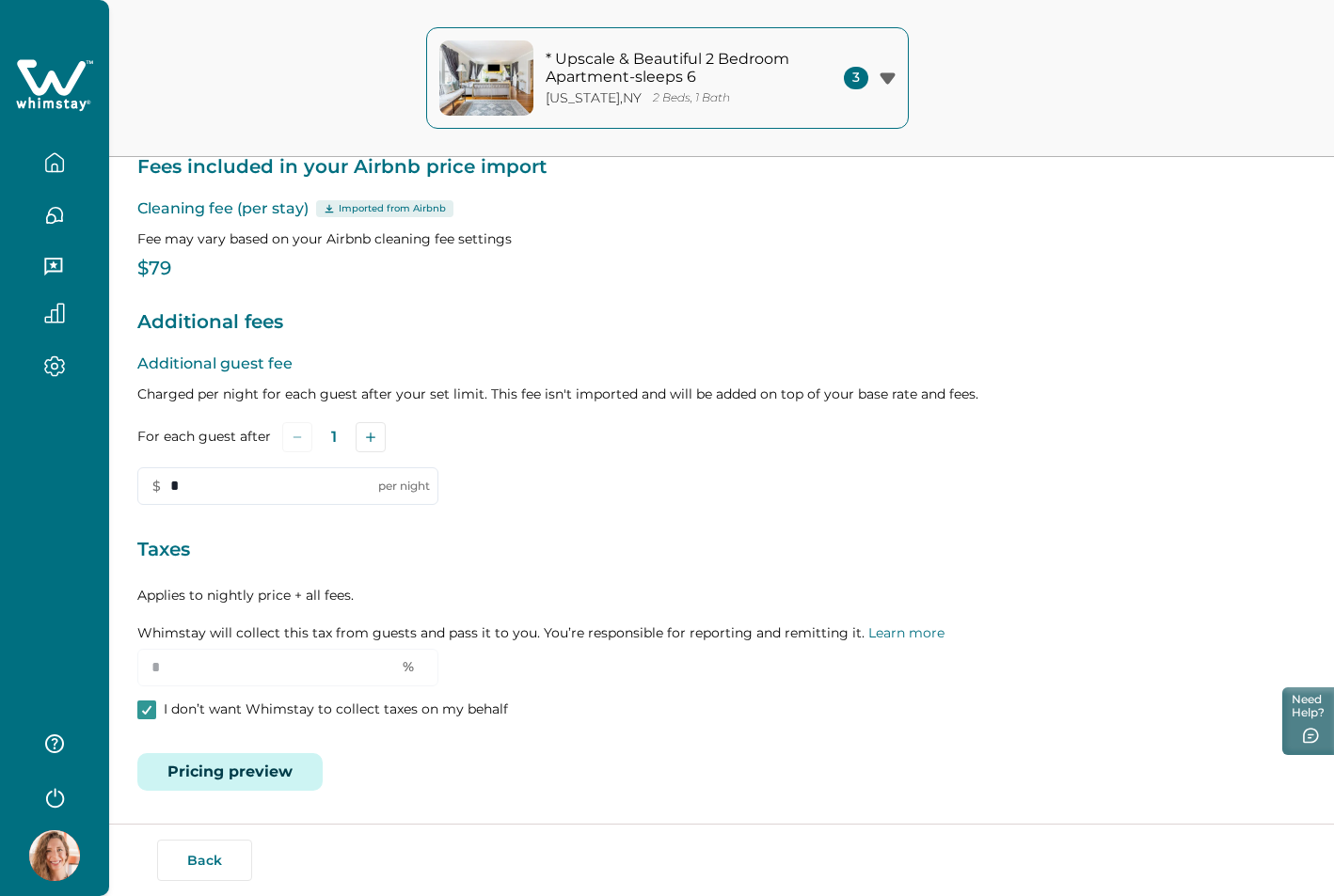
click at [203, 772] on button "Pricing preview" at bounding box center [230, 772] width 185 height 38
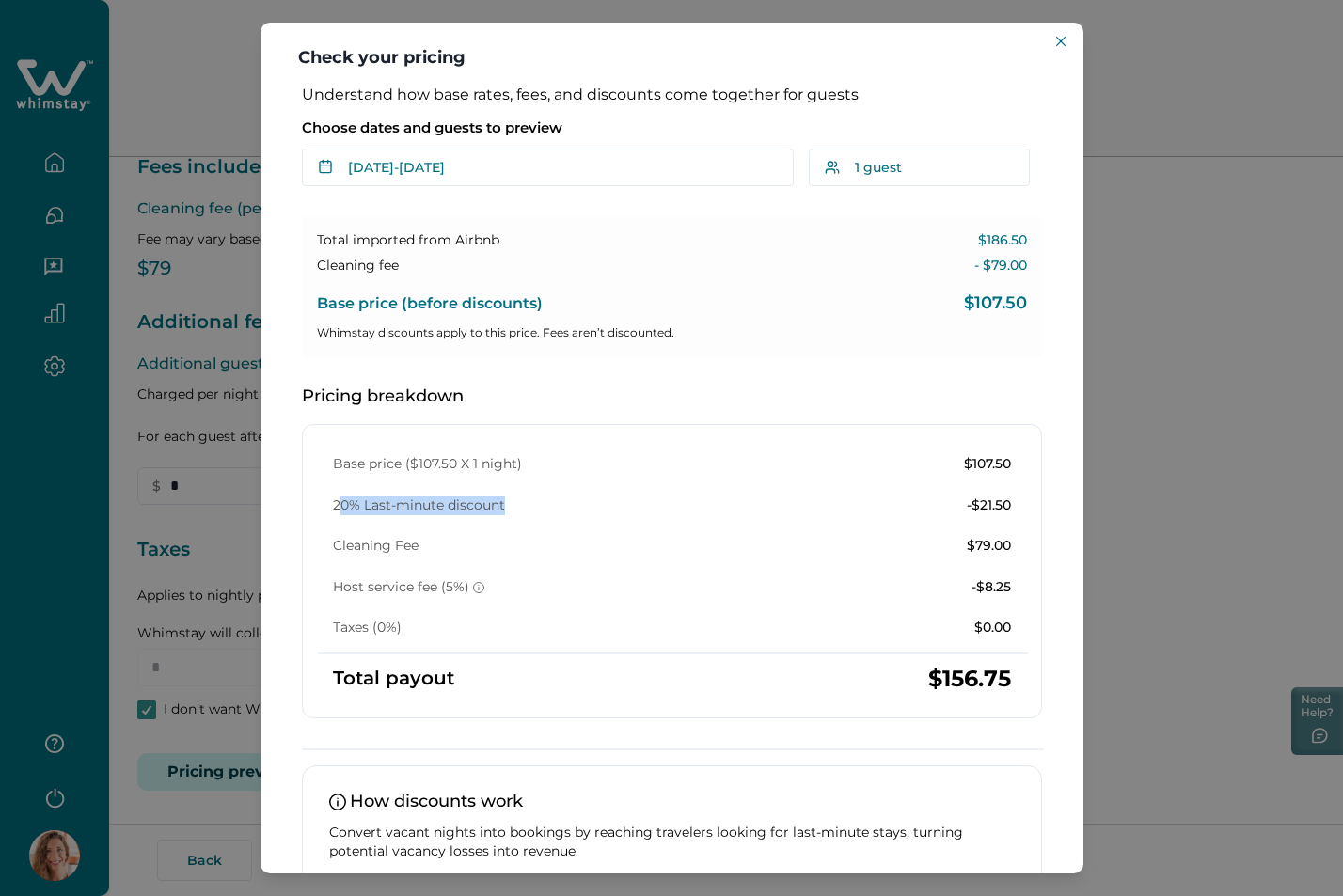
drag, startPoint x: 342, startPoint y: 508, endPoint x: 509, endPoint y: 517, distance: 167.2
click at [509, 517] on div "Base price ($107.50 X 1 night) $107.50 20% Last-minute discount -$21.50 Cleanin…" at bounding box center [672, 547] width 708 height 182
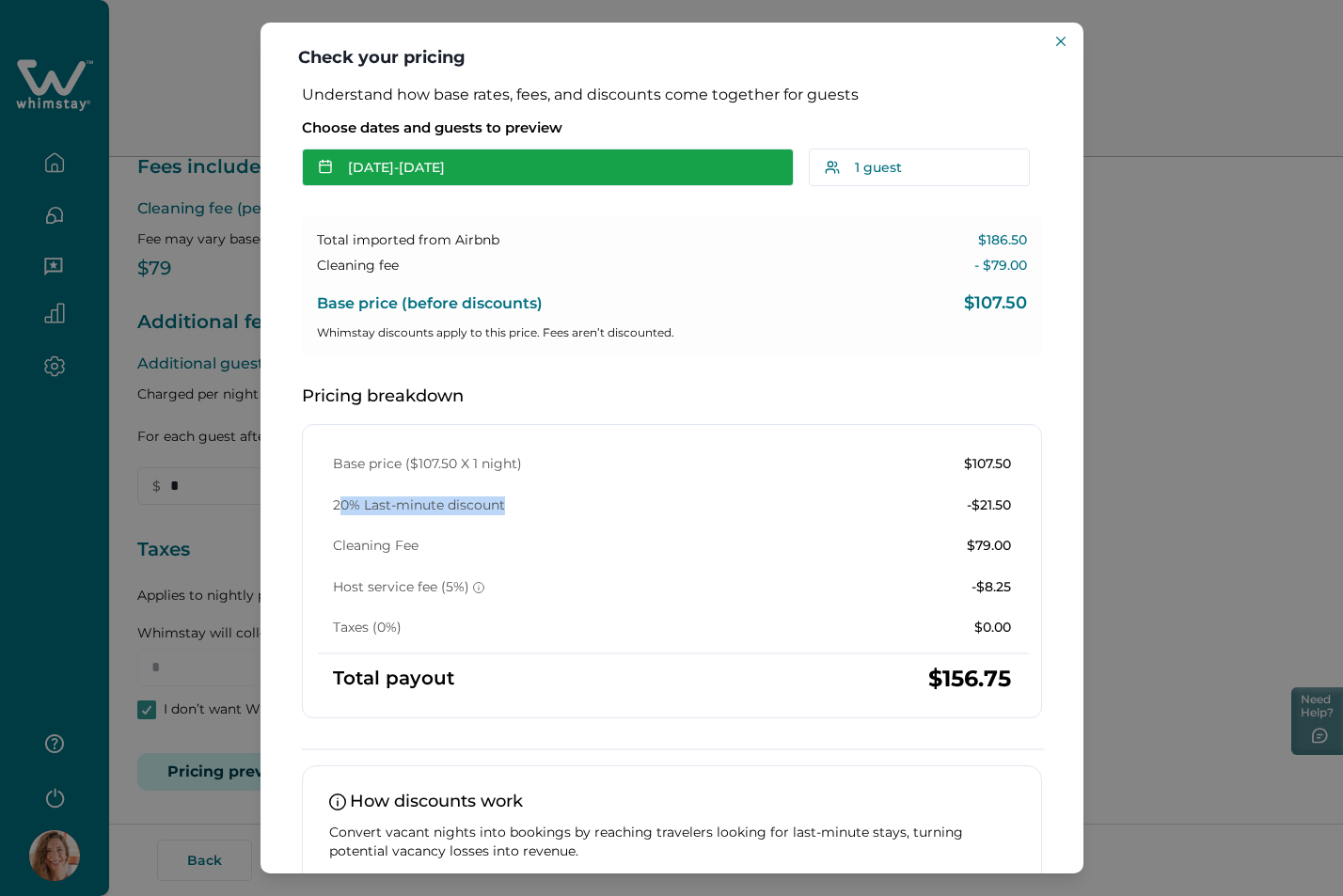
click at [449, 165] on button "[DATE] - [DATE]" at bounding box center [548, 167] width 492 height 38
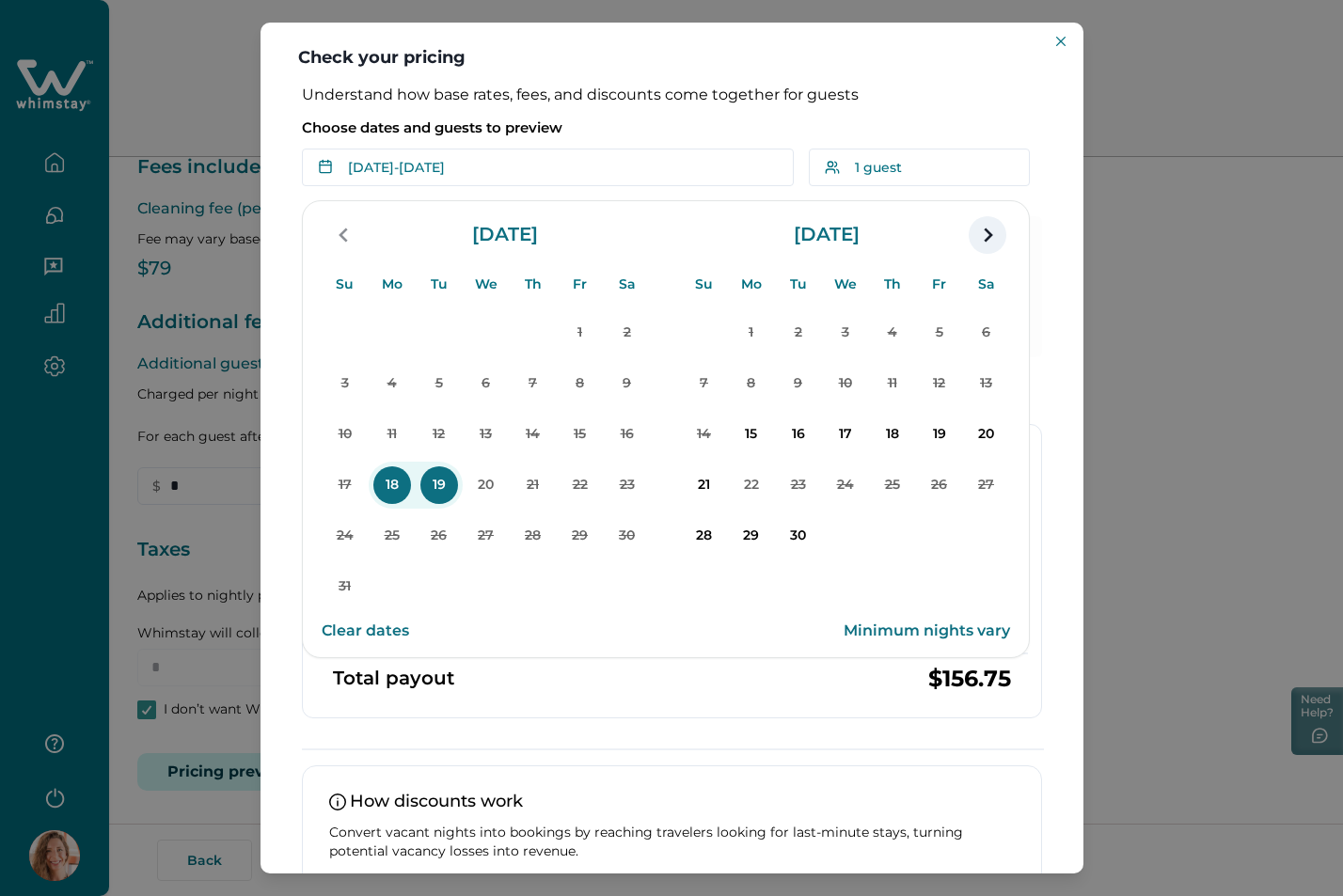
click at [987, 245] on icon "navigation button" at bounding box center [987, 235] width 30 height 34
click at [495, 330] on p "1" at bounding box center [486, 333] width 38 height 38
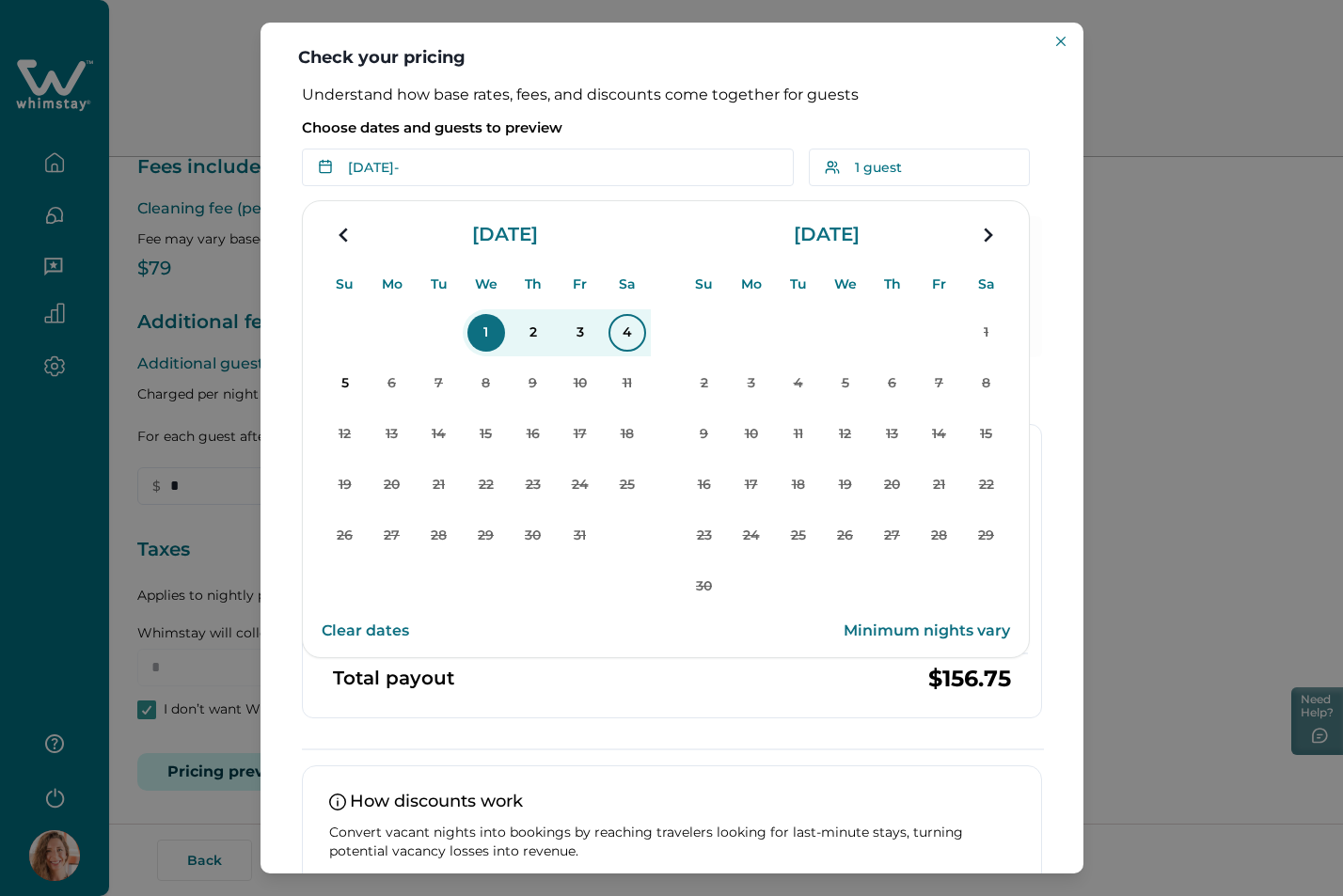
click at [614, 328] on p "4" at bounding box center [627, 333] width 38 height 38
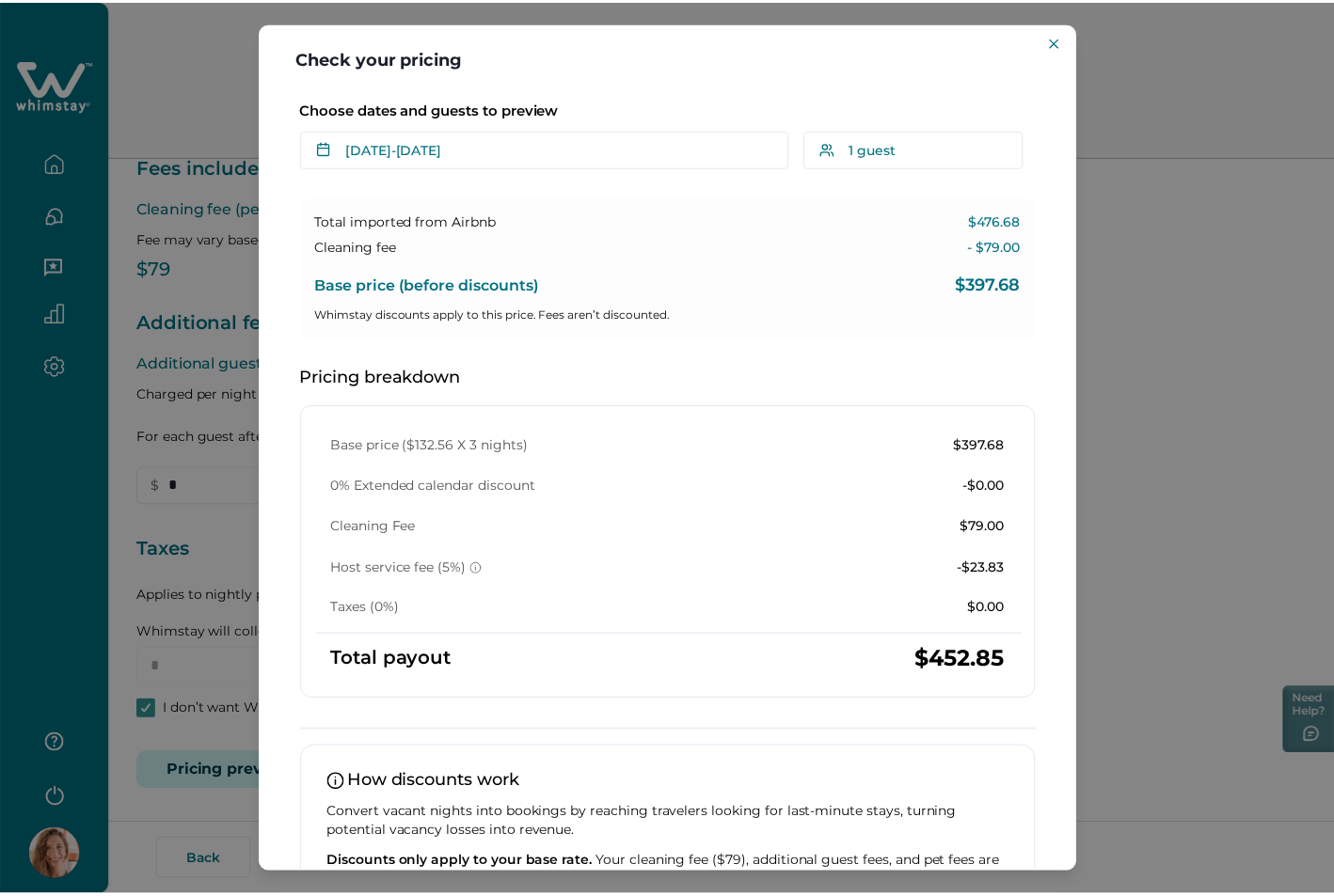
scroll to position [0, 0]
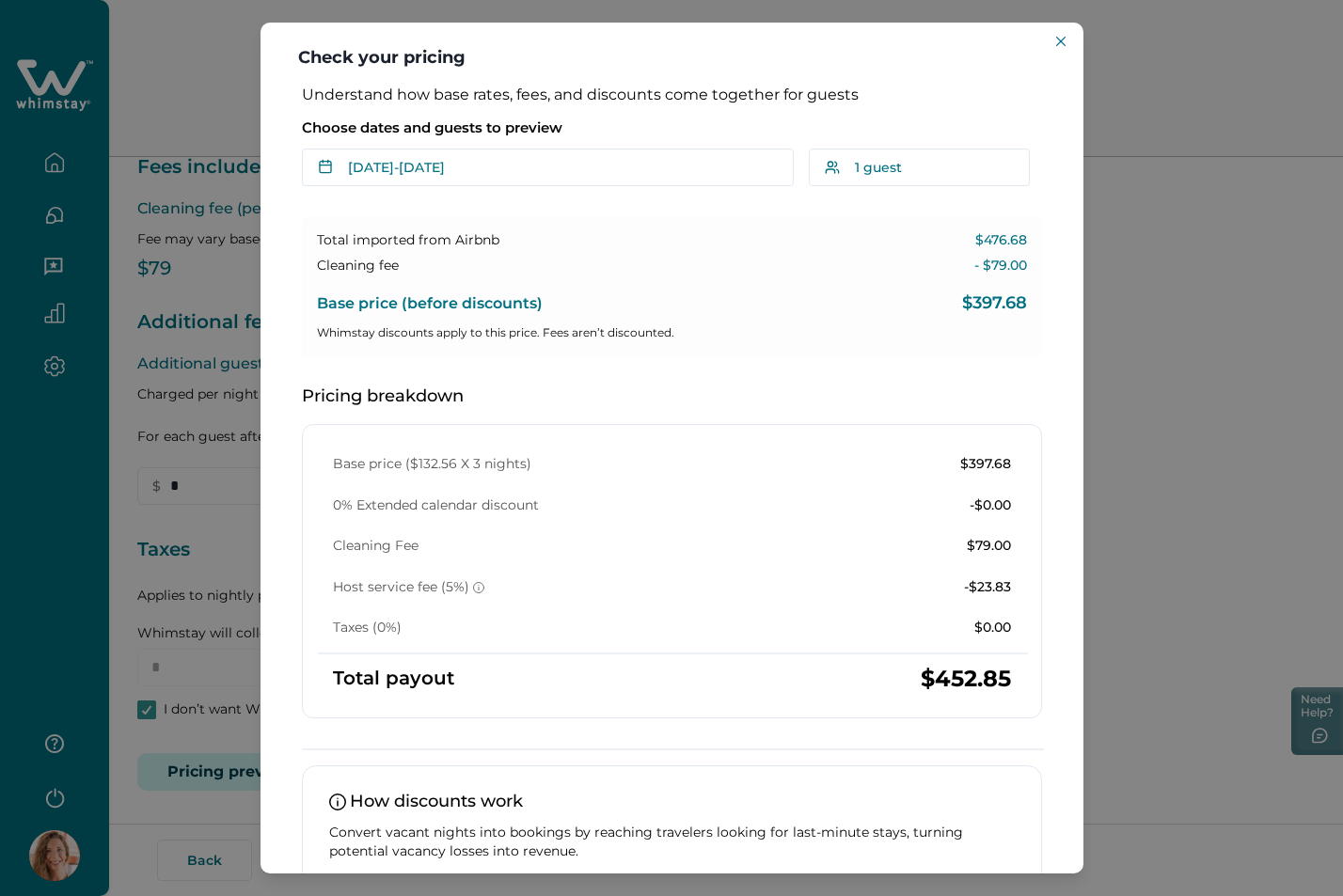
click at [1197, 541] on div "Check your pricing Understand how base rates, fees, and discounts come together…" at bounding box center [672, 448] width 1343 height 896
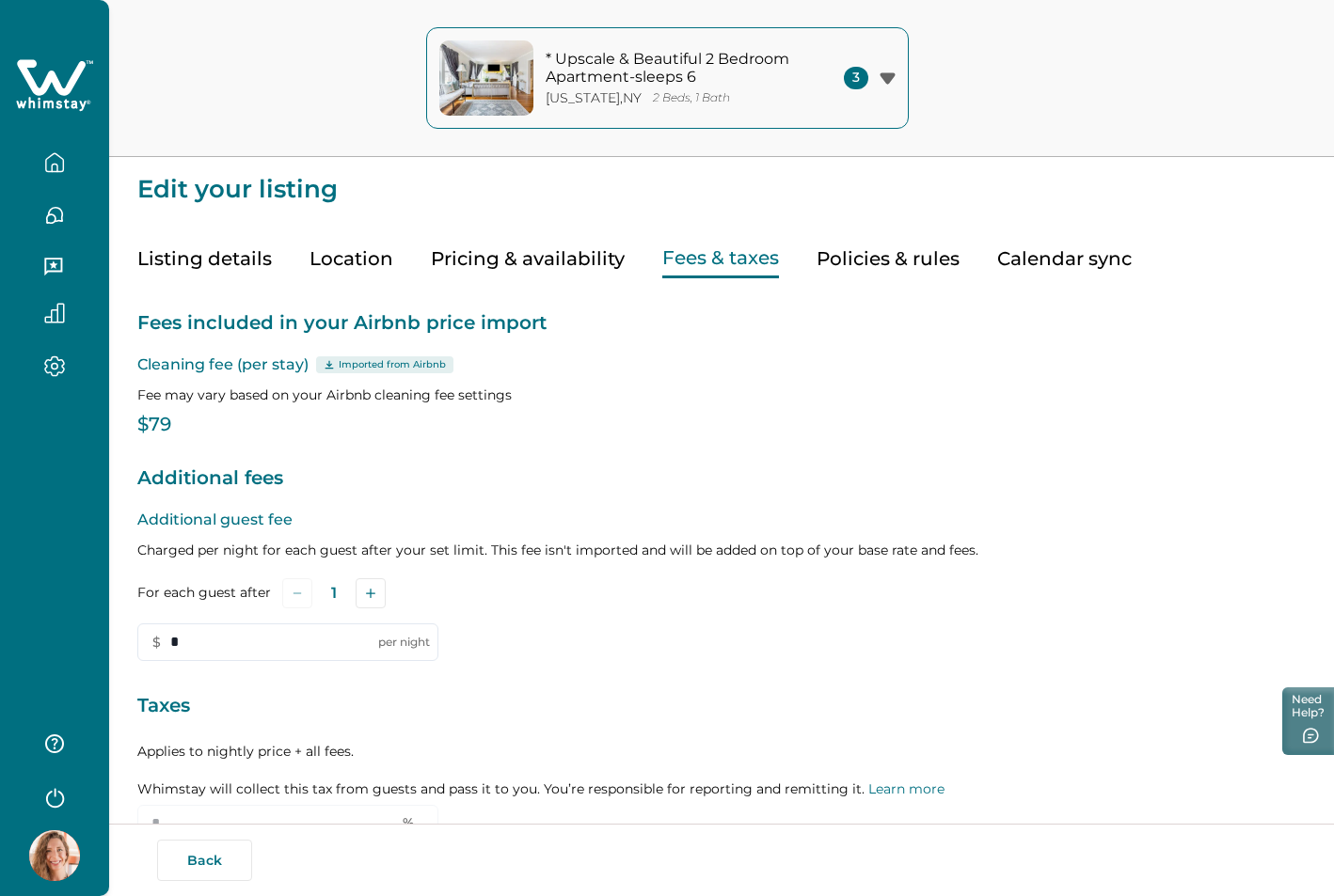
click at [915, 256] on button "Policies & rules" at bounding box center [887, 258] width 143 height 39
click at [479, 249] on button "Pricing & availability" at bounding box center [528, 258] width 194 height 39
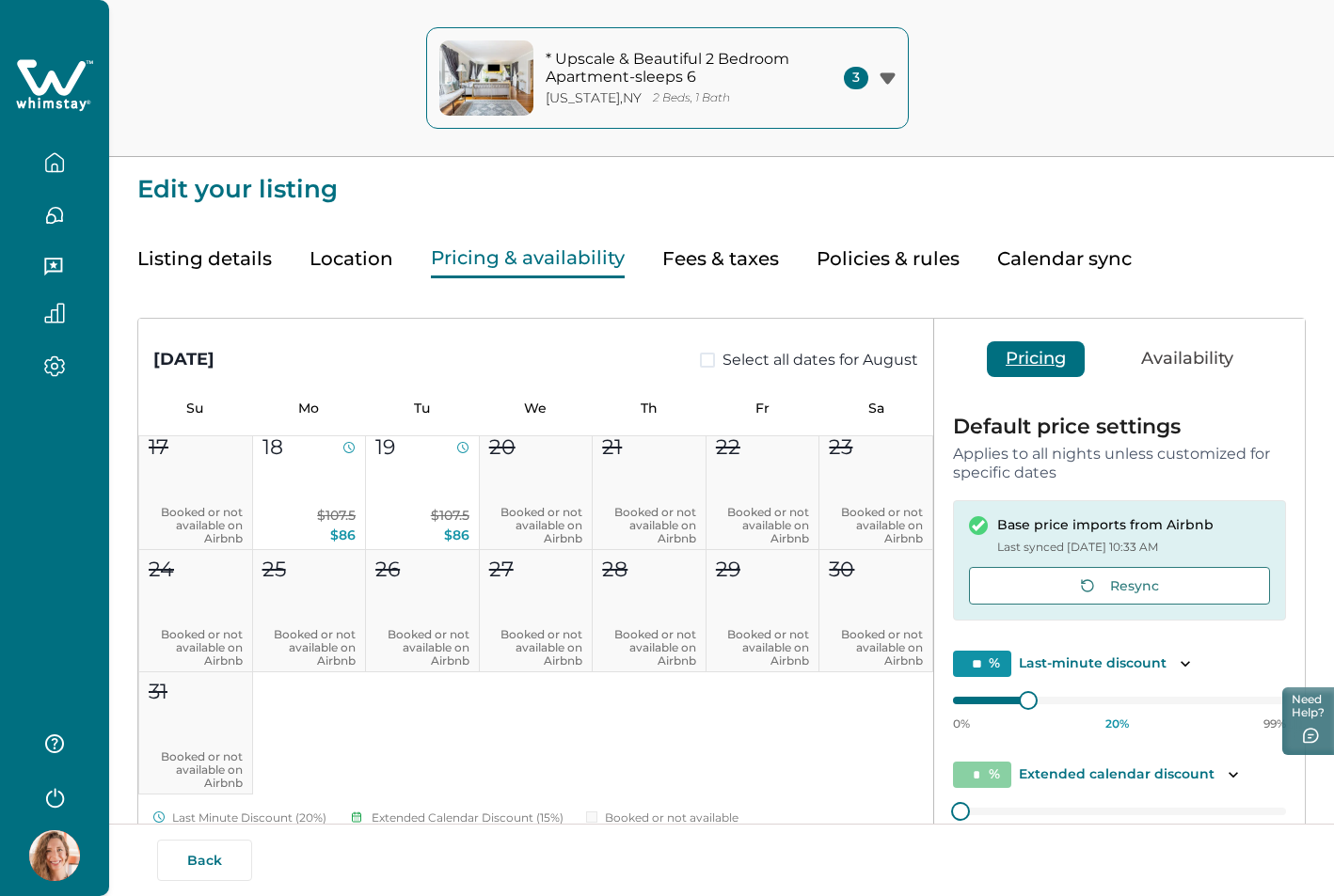
click at [1102, 861] on button "Preview pricing" at bounding box center [1119, 880] width 333 height 38
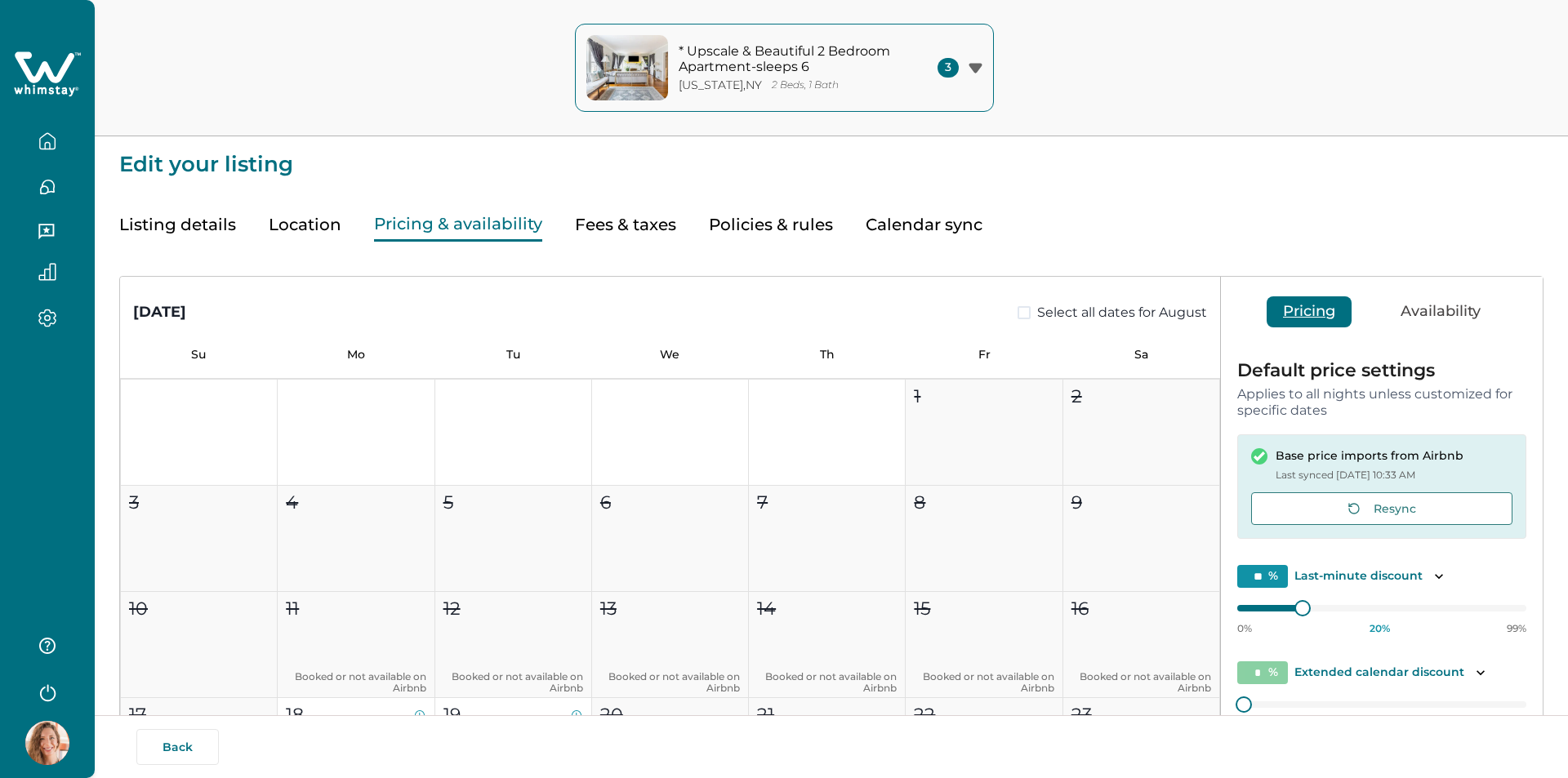
type input "**"
